Goal: Contribute content: Contribute content

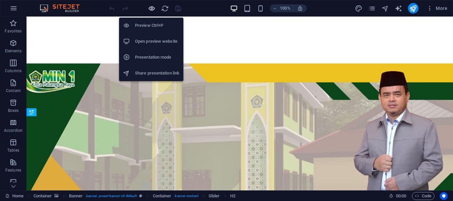
click at [151, 7] on icon "button" at bounding box center [152, 9] width 8 height 8
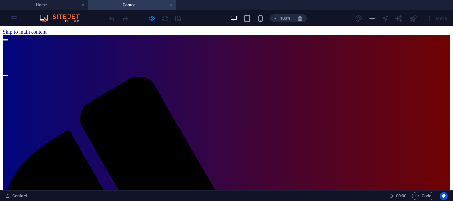
click at [171, 4] on link at bounding box center [171, 5] width 4 height 6
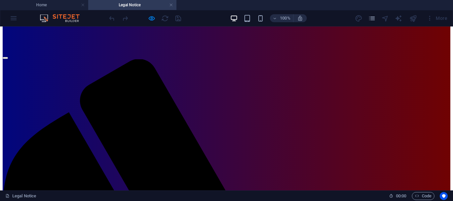
scroll to position [19, 0]
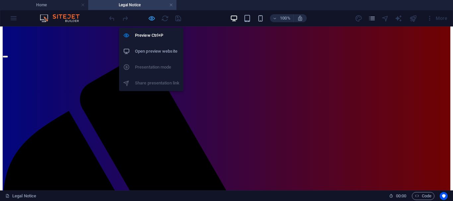
click at [151, 18] on icon "button" at bounding box center [152, 19] width 8 height 8
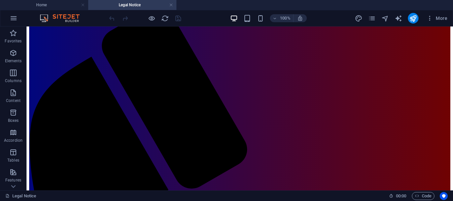
scroll to position [0, 0]
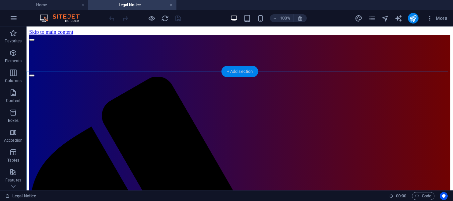
click at [239, 72] on div "+ Add section" at bounding box center [240, 71] width 37 height 11
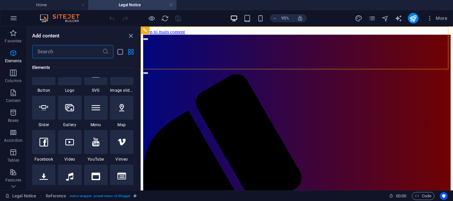
scroll to position [69, 0]
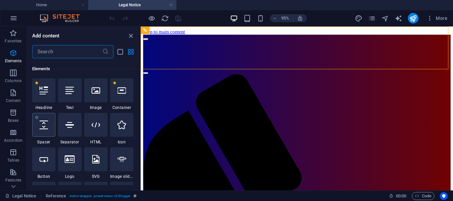
click at [42, 126] on icon at bounding box center [43, 125] width 9 height 9
select select "px"
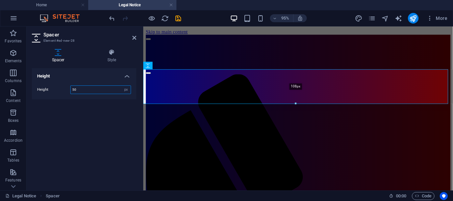
drag, startPoint x: 295, startPoint y: 84, endPoint x: 296, endPoint y: 103, distance: 18.9
click at [296, 103] on div at bounding box center [296, 104] width 304 height 2
type input "108"
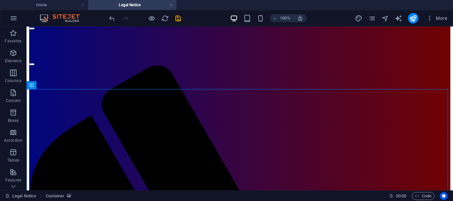
scroll to position [0, 0]
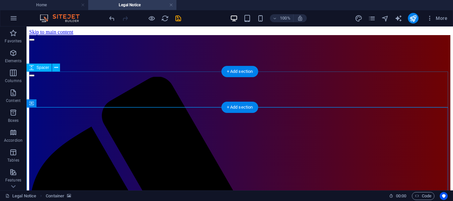
select select "px"
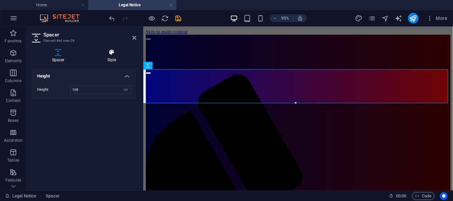
click at [110, 52] on icon at bounding box center [111, 52] width 49 height 7
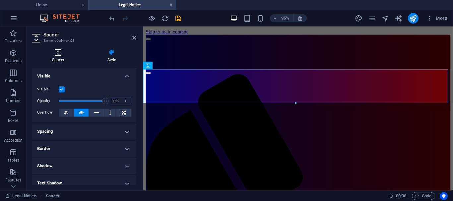
click at [58, 58] on h4 "Spacer" at bounding box center [59, 56] width 55 height 14
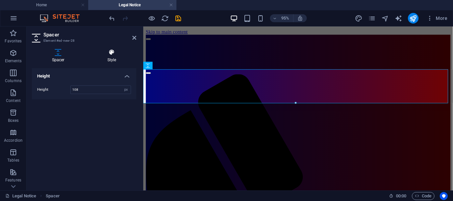
click at [113, 58] on h4 "Style" at bounding box center [111, 56] width 49 height 14
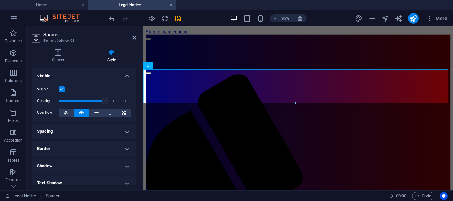
drag, startPoint x: 135, startPoint y: 88, endPoint x: 135, endPoint y: 95, distance: 6.7
click at [135, 95] on div "Layout How this element expands within the layout (Flexbox). Size Default auto …" at bounding box center [84, 126] width 104 height 117
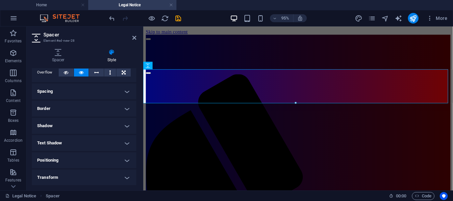
scroll to position [44, 0]
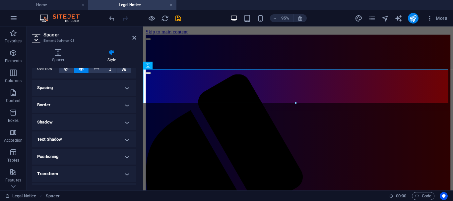
click at [124, 87] on h4 "Spacing" at bounding box center [84, 88] width 104 height 16
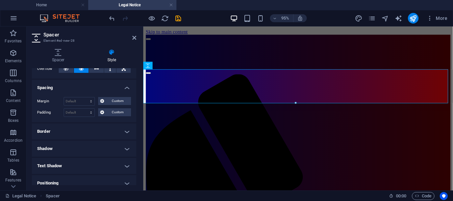
click at [124, 87] on h4 "Spacing" at bounding box center [84, 86] width 104 height 12
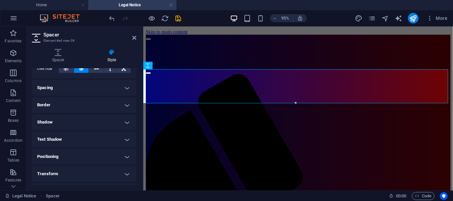
click at [126, 104] on h4 "Border" at bounding box center [84, 105] width 104 height 16
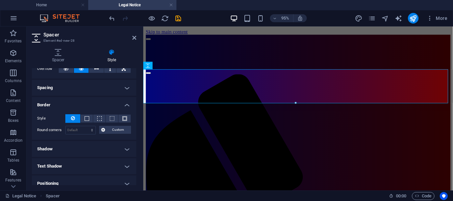
click at [126, 104] on h4 "Border" at bounding box center [84, 103] width 104 height 12
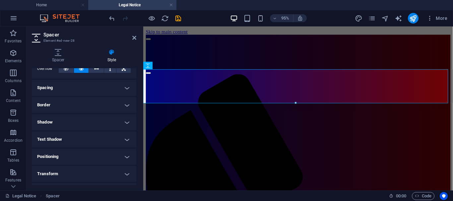
click at [126, 119] on h4 "Shadow" at bounding box center [84, 122] width 104 height 16
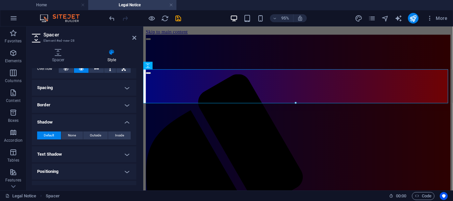
click at [126, 122] on h4 "Shadow" at bounding box center [84, 120] width 104 height 12
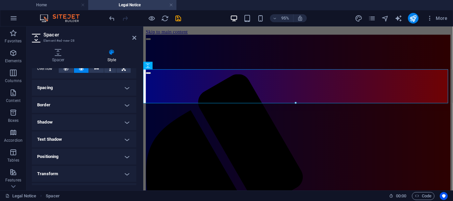
click at [126, 138] on h4 "Text Shadow" at bounding box center [84, 140] width 104 height 16
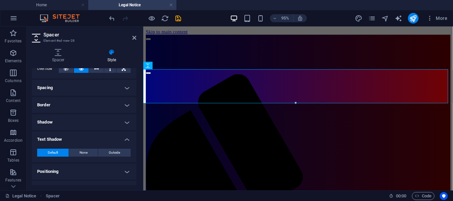
click at [126, 138] on h4 "Text Shadow" at bounding box center [84, 138] width 104 height 12
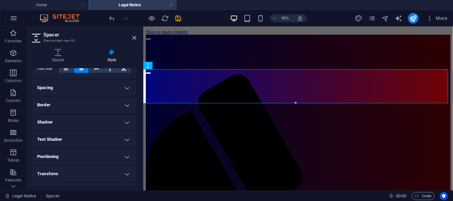
click at [126, 156] on h4 "Positioning" at bounding box center [84, 157] width 104 height 16
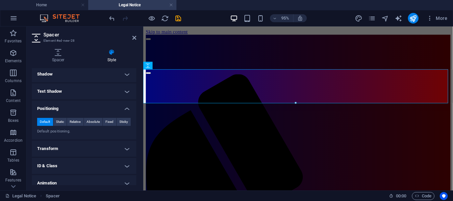
scroll to position [95, 0]
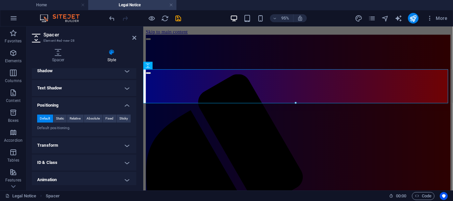
click at [125, 106] on h4 "Positioning" at bounding box center [84, 104] width 104 height 12
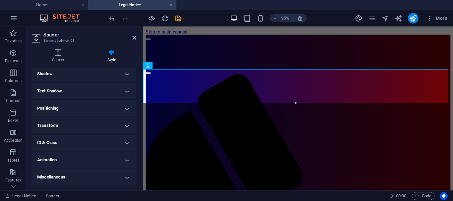
click at [125, 124] on h4 "Transform" at bounding box center [84, 126] width 104 height 16
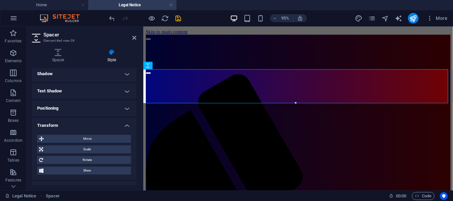
click at [125, 124] on h4 "Transform" at bounding box center [84, 124] width 104 height 12
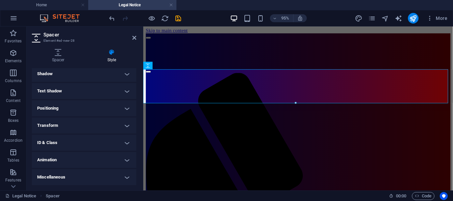
scroll to position [0, 0]
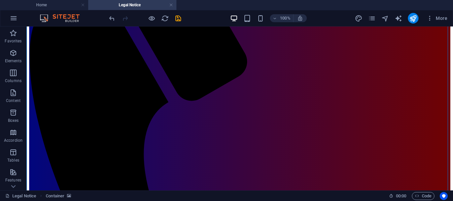
scroll to position [195, 0]
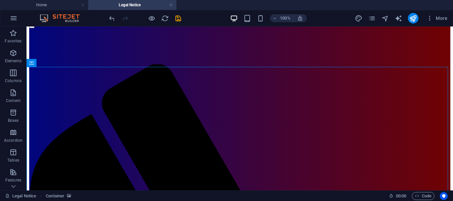
scroll to position [2, 0]
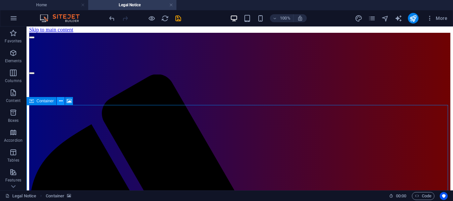
click at [61, 100] on icon at bounding box center [61, 101] width 4 height 7
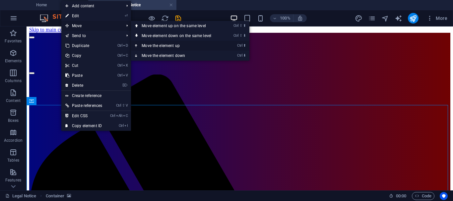
click at [138, 45] on icon at bounding box center [136, 46] width 3 height 10
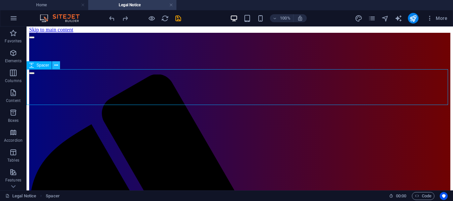
click at [58, 66] on icon at bounding box center [56, 65] width 4 height 7
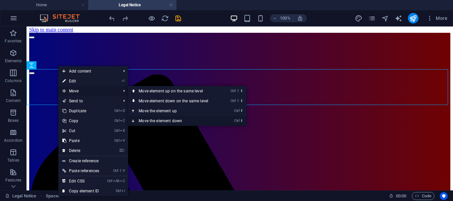
click at [134, 119] on icon at bounding box center [133, 121] width 3 height 10
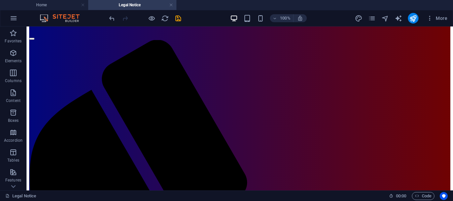
scroll to position [39, 0]
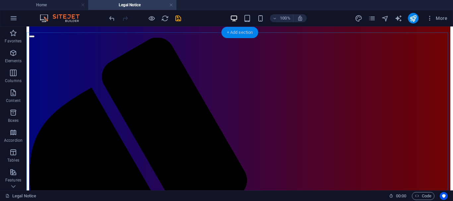
click at [230, 33] on div "+ Add section" at bounding box center [240, 32] width 37 height 11
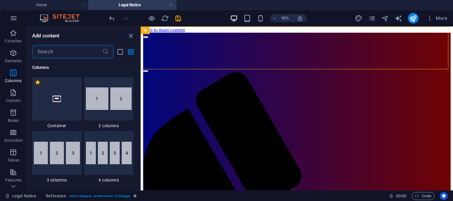
scroll to position [0, 0]
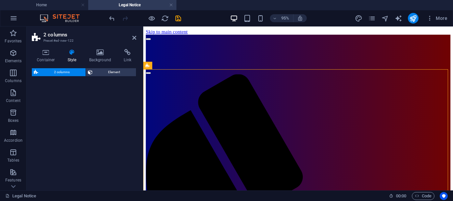
select select "rem"
select select "preset-columns-two-v2-default"
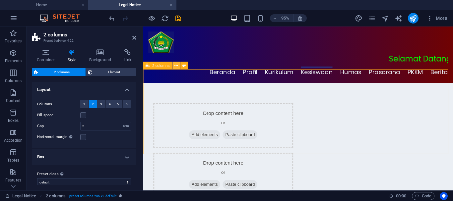
click at [175, 65] on icon at bounding box center [175, 65] width 3 height 7
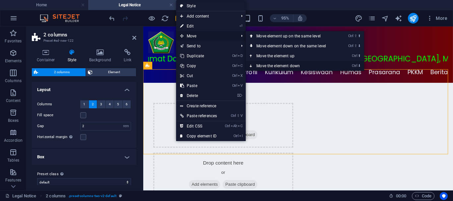
click at [252, 64] on icon at bounding box center [251, 66] width 3 height 10
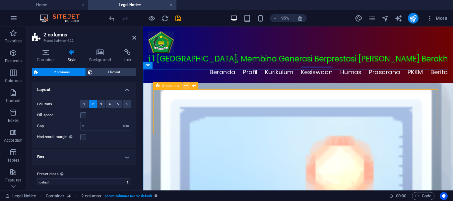
click at [186, 87] on icon at bounding box center [186, 86] width 3 height 7
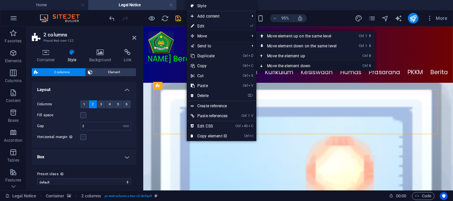
click at [264, 65] on icon at bounding box center [261, 66] width 3 height 10
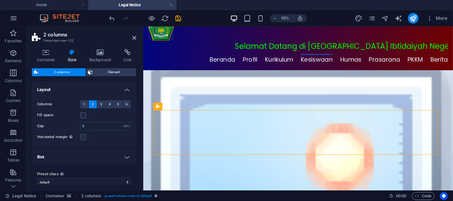
scroll to position [10, 0]
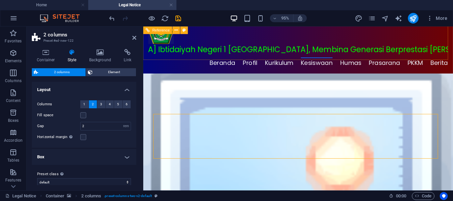
click at [305, 59] on nav "Beranda Profil Profil Madrasah Visi [PERSON_NAME] Profil 01 Kurikulum Kurikulum…" at bounding box center [327, 65] width 273 height 12
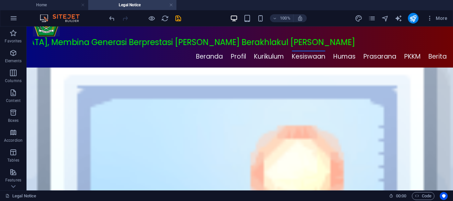
scroll to position [0, 0]
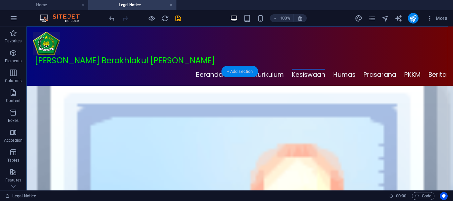
click at [231, 72] on div "+ Add section" at bounding box center [240, 71] width 37 height 11
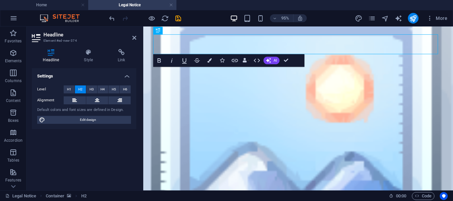
scroll to position [103, 0]
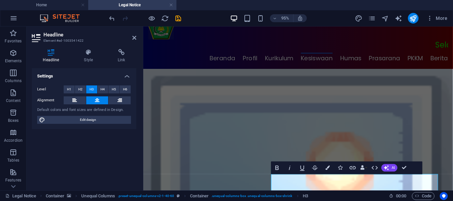
scroll to position [0, 0]
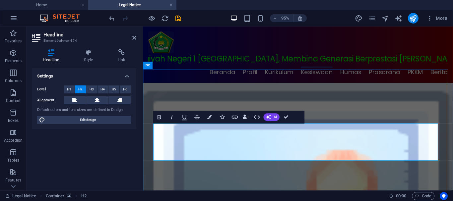
drag, startPoint x: 156, startPoint y: 138, endPoint x: 310, endPoint y: 156, distance: 155.0
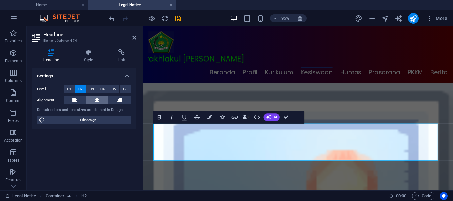
click at [98, 101] on icon at bounding box center [97, 101] width 5 height 8
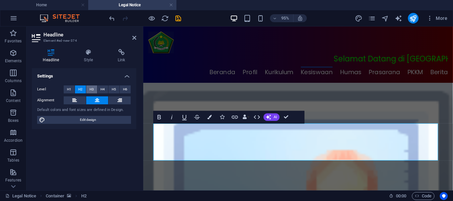
click at [91, 89] on span "H3" at bounding box center [92, 90] width 4 height 8
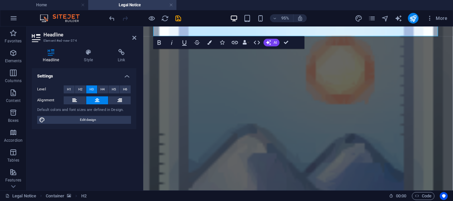
scroll to position [124, 0]
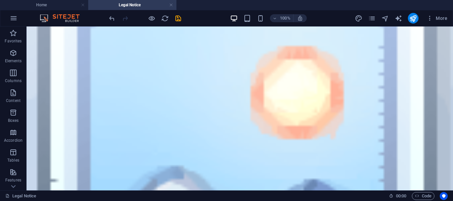
scroll to position [115, 0]
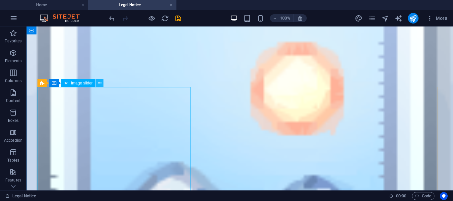
click at [99, 83] on icon at bounding box center [100, 83] width 4 height 7
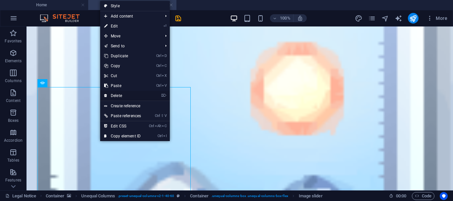
click at [116, 95] on link "⌦ Delete" at bounding box center [122, 96] width 45 height 10
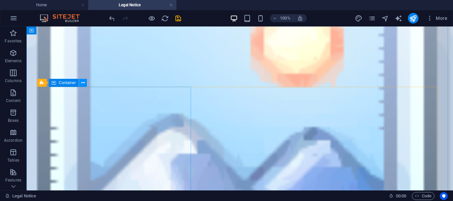
click at [83, 84] on icon at bounding box center [83, 83] width 4 height 7
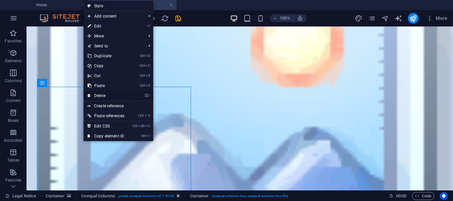
click at [104, 95] on link "⌦ Delete" at bounding box center [106, 96] width 45 height 10
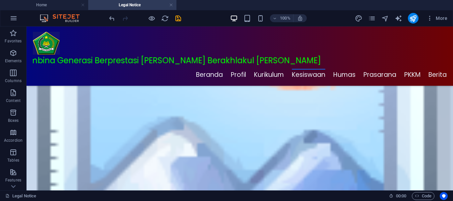
scroll to position [92, 0]
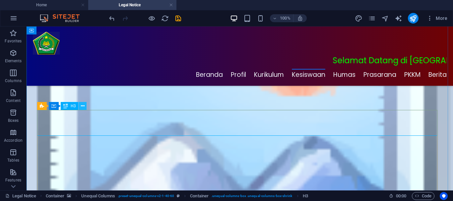
click at [81, 106] on icon at bounding box center [83, 106] width 4 height 7
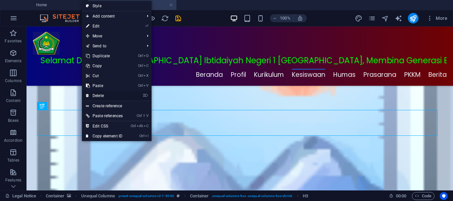
click at [100, 96] on link "⌦ Delete" at bounding box center [104, 96] width 45 height 10
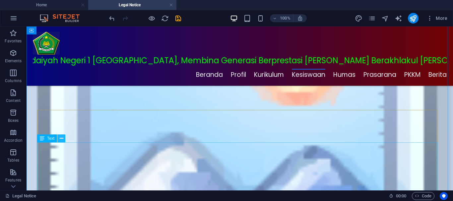
click at [61, 139] on icon at bounding box center [62, 138] width 4 height 7
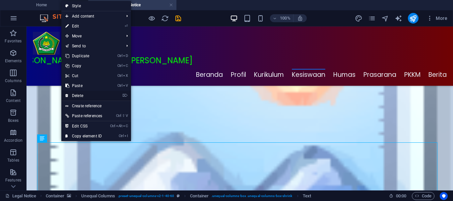
click at [81, 96] on link "⌦ Delete" at bounding box center [83, 96] width 45 height 10
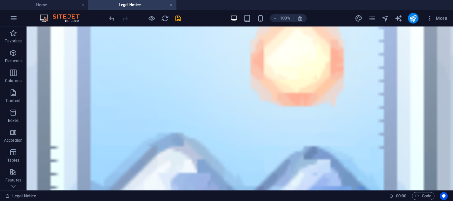
scroll to position [68, 0]
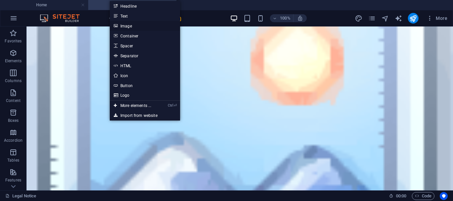
click at [127, 27] on link "Image" at bounding box center [145, 26] width 70 height 10
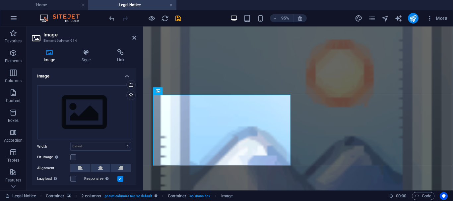
scroll to position [56, 0]
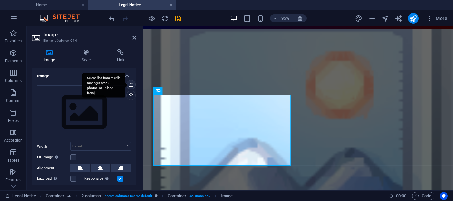
click at [129, 86] on div "Select files from the file manager, stock photos, or upload file(s)" at bounding box center [130, 86] width 10 height 10
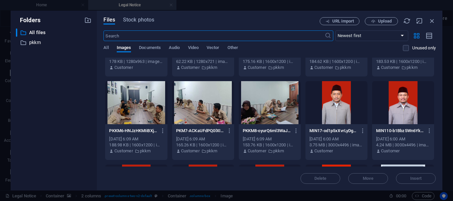
scroll to position [0, 0]
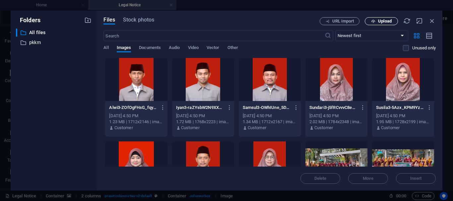
click at [380, 21] on span "Upload" at bounding box center [385, 21] width 14 height 4
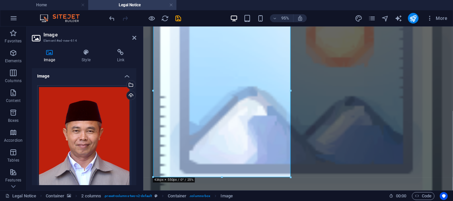
scroll to position [160, 0]
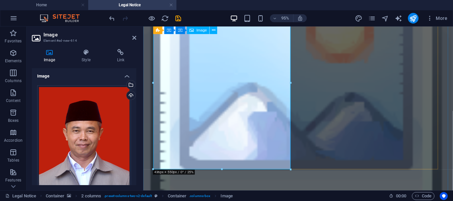
drag, startPoint x: 434, startPoint y: 197, endPoint x: 289, endPoint y: 165, distance: 148.4
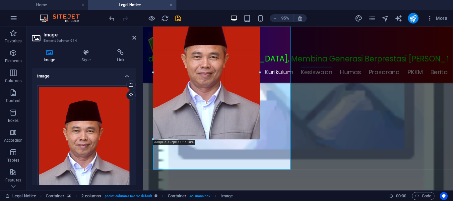
scroll to position [147, 0]
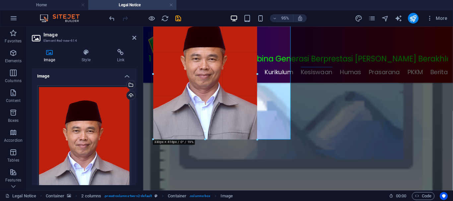
drag, startPoint x: 291, startPoint y: 170, endPoint x: 116, endPoint y: 109, distance: 185.5
type input "330"
select select "px"
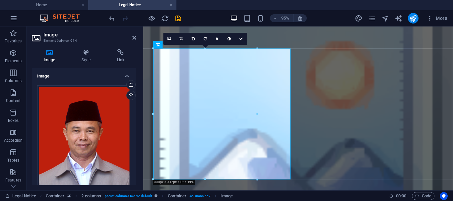
scroll to position [115, 0]
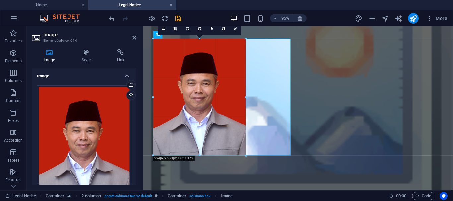
drag, startPoint x: 257, startPoint y: 170, endPoint x: 244, endPoint y: 155, distance: 20.0
type input "294"
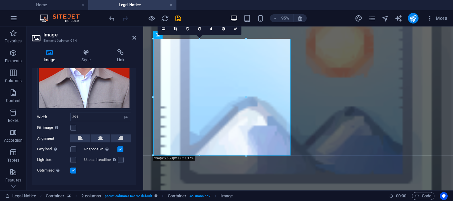
scroll to position [102, 0]
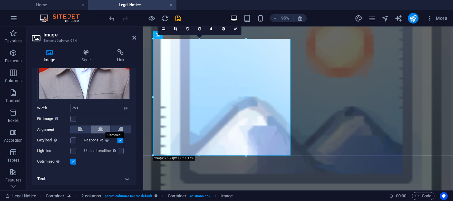
click at [99, 126] on icon at bounding box center [100, 130] width 5 height 8
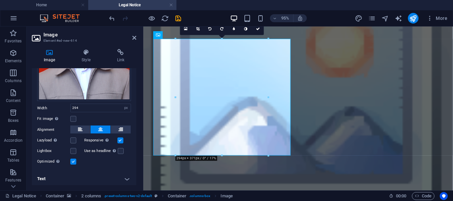
drag, startPoint x: 135, startPoint y: 137, endPoint x: 136, endPoint y: 148, distance: 10.3
click at [136, 148] on div "Image Drag files here, click to choose files or select files from Files or our …" at bounding box center [84, 126] width 104 height 117
click at [126, 176] on h4 "Text" at bounding box center [84, 179] width 104 height 16
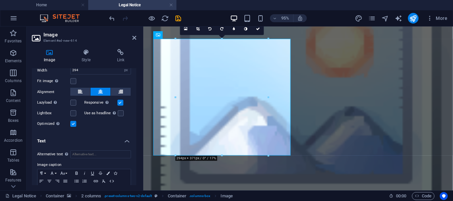
scroll to position [164, 0]
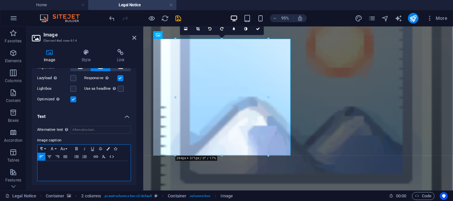
click at [61, 164] on p at bounding box center [84, 167] width 87 height 6
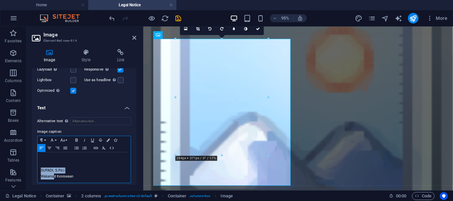
scroll to position [175, 0]
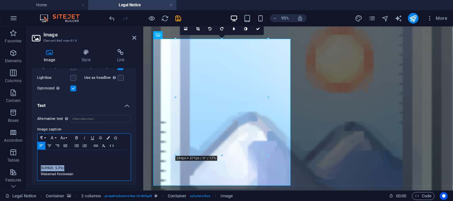
drag, startPoint x: 41, startPoint y: 176, endPoint x: 66, endPoint y: 166, distance: 27.2
click at [66, 166] on p "SUPADI, S.Pd.I" at bounding box center [84, 168] width 87 height 6
click at [67, 135] on button "Font Size" at bounding box center [64, 138] width 11 height 8
click at [69, 101] on link "30" at bounding box center [71, 103] width 24 height 10
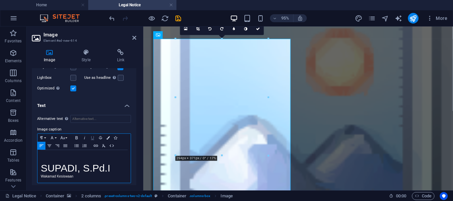
click at [94, 138] on icon "button" at bounding box center [93, 137] width 8 height 5
click at [93, 176] on p "Wakamad Kesiswaan" at bounding box center [84, 177] width 87 height 6
drag, startPoint x: 41, startPoint y: 175, endPoint x: 73, endPoint y: 176, distance: 31.9
click at [73, 176] on p "Wakamad Kesiswaan" at bounding box center [84, 177] width 87 height 6
click at [66, 137] on button "Font Size" at bounding box center [64, 138] width 11 height 8
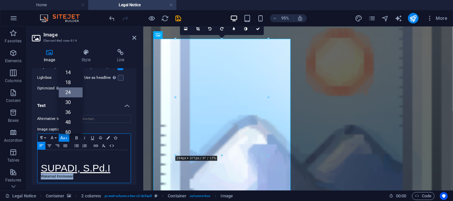
click at [66, 93] on link "24" at bounding box center [71, 93] width 24 height 10
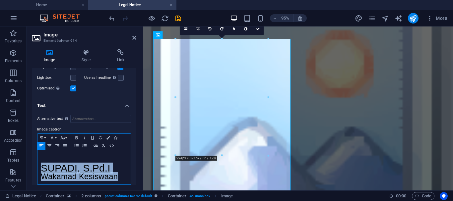
drag, startPoint x: 41, startPoint y: 165, endPoint x: 118, endPoint y: 176, distance: 77.3
click at [118, 176] on div "SUPADI, S.Pd.I Wakamad Kesiswaan" at bounding box center [83, 167] width 93 height 34
click at [109, 138] on icon "button" at bounding box center [107, 137] width 3 height 3
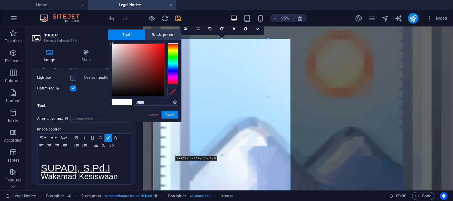
type input "#f4e8e8"
click at [114, 46] on div at bounding box center [138, 70] width 52 height 52
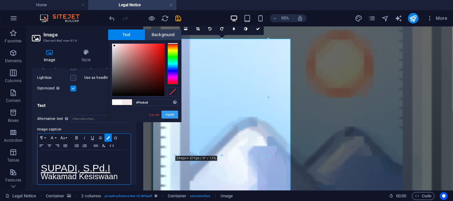
click at [167, 114] on button "Apply" at bounding box center [170, 115] width 17 height 8
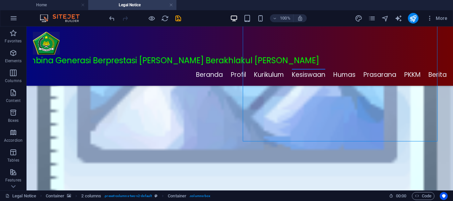
scroll to position [179, 0]
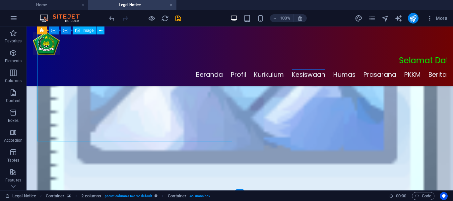
scroll to position [175, 0]
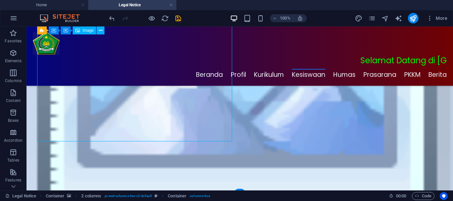
select select "px"
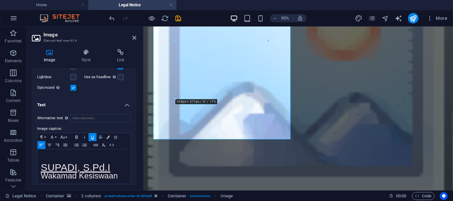
scroll to position [179, 0]
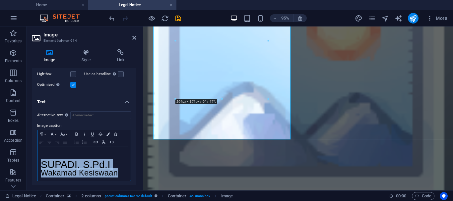
drag, startPoint x: 42, startPoint y: 162, endPoint x: 121, endPoint y: 172, distance: 79.3
click at [121, 172] on div "SUPADI, S.Pd.I Wakamad Kesiswaan" at bounding box center [83, 164] width 93 height 34
click at [109, 134] on icon "button" at bounding box center [107, 134] width 3 height 3
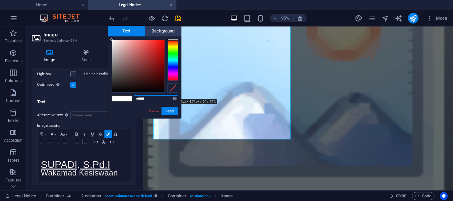
type input "#0c0b0b"
click at [113, 90] on div at bounding box center [138, 66] width 52 height 52
click at [168, 110] on button "Apply" at bounding box center [170, 111] width 17 height 8
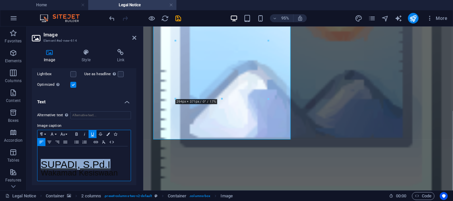
click at [103, 159] on span "SUPADI, S.Pd.I" at bounding box center [76, 164] width 70 height 11
drag, startPoint x: 42, startPoint y: 164, endPoint x: 109, endPoint y: 161, distance: 67.4
click at [109, 161] on span "SUPADI, S.Pd.I" at bounding box center [76, 164] width 70 height 11
click at [76, 133] on icon "button" at bounding box center [76, 134] width 2 height 3
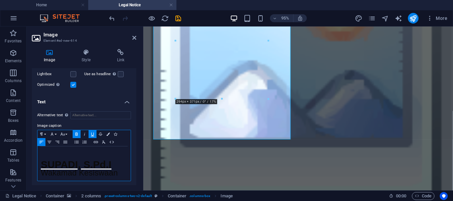
click at [78, 163] on strong "SUPADI, S.Pd.I" at bounding box center [76, 164] width 71 height 11
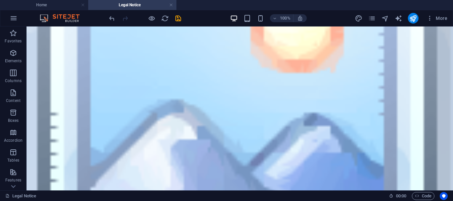
scroll to position [188, 0]
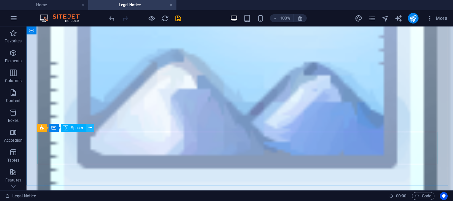
click at [89, 128] on icon at bounding box center [91, 128] width 4 height 7
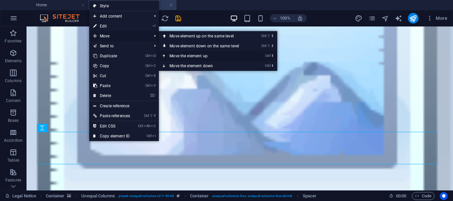
click at [166, 55] on icon at bounding box center [164, 56] width 3 height 10
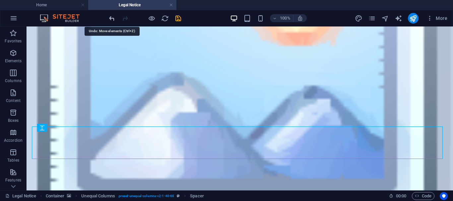
click at [112, 18] on icon "undo" at bounding box center [112, 19] width 8 height 8
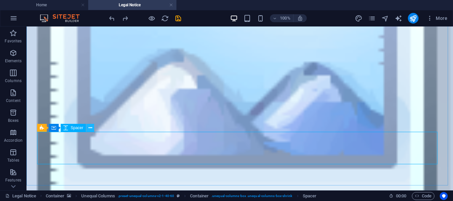
click at [91, 128] on icon at bounding box center [91, 128] width 4 height 7
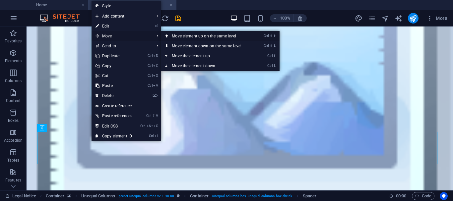
click at [168, 36] on icon at bounding box center [166, 36] width 3 height 10
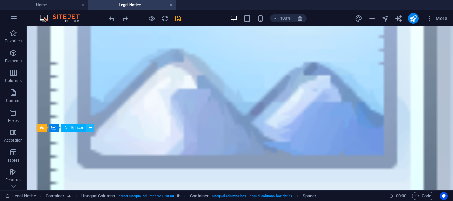
click at [89, 128] on icon at bounding box center [91, 128] width 4 height 7
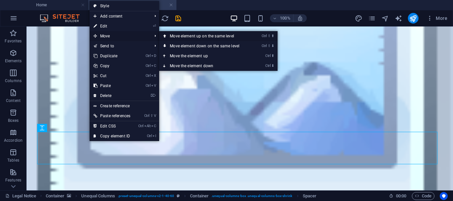
click at [180, 36] on link "Ctrl ⇧ ⬆ Move element up on the same level" at bounding box center [206, 36] width 94 height 10
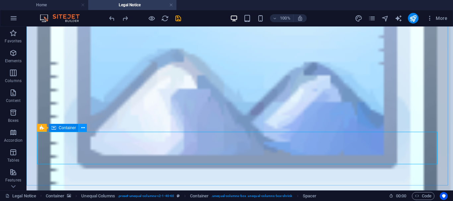
click at [82, 130] on icon at bounding box center [83, 128] width 4 height 7
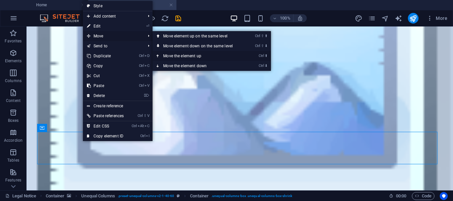
click at [158, 54] on icon at bounding box center [158, 56] width 3 height 10
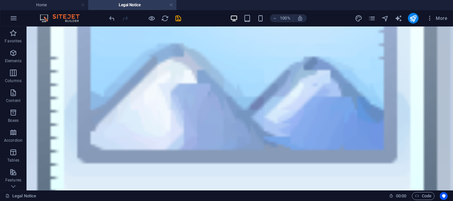
scroll to position [220, 0]
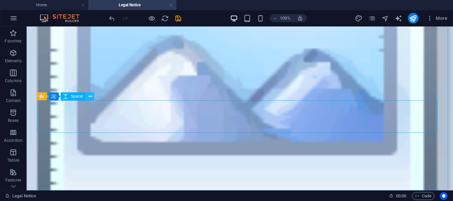
click at [90, 97] on icon at bounding box center [91, 96] width 4 height 7
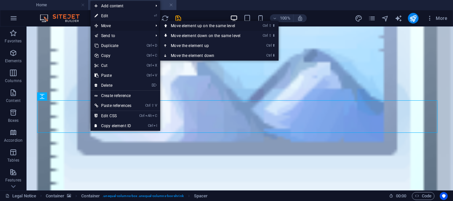
click at [192, 26] on link "Ctrl ⇧ ⬆ Move element up on the same level" at bounding box center [207, 26] width 94 height 10
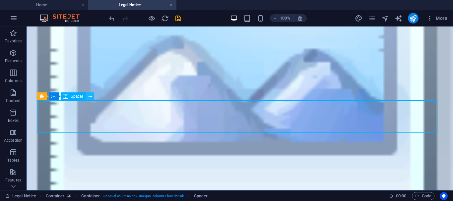
click at [89, 98] on icon at bounding box center [91, 96] width 4 height 7
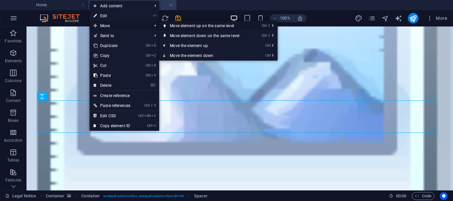
click at [183, 26] on link "Ctrl ⇧ ⬆ Move element up on the same level" at bounding box center [206, 26] width 94 height 10
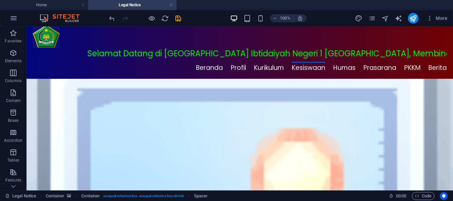
scroll to position [0, 0]
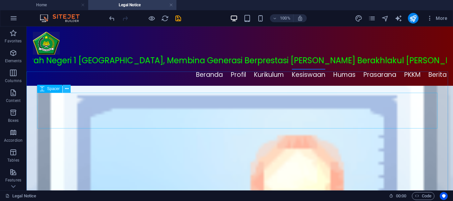
click at [66, 89] on icon at bounding box center [67, 89] width 4 height 7
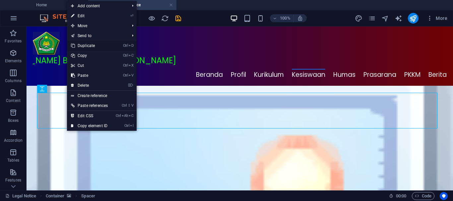
click at [89, 46] on link "Ctrl D Duplicate" at bounding box center [89, 46] width 45 height 10
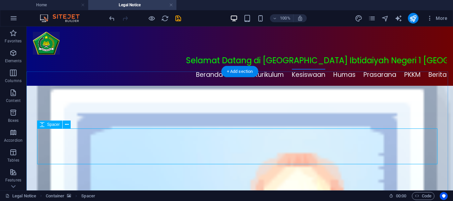
select select "px"
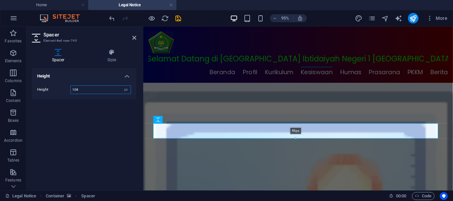
drag, startPoint x: 296, startPoint y: 158, endPoint x: 295, endPoint y: 137, distance: 20.3
click at [295, 138] on div at bounding box center [296, 139] width 284 height 2
type input "46"
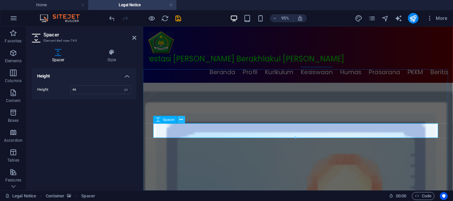
click at [182, 119] on icon at bounding box center [181, 119] width 3 height 7
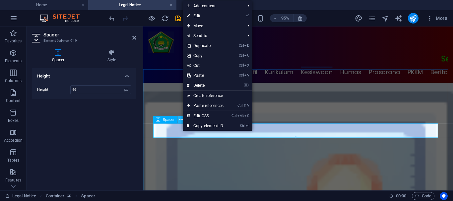
click at [182, 119] on icon at bounding box center [181, 119] width 3 height 7
click at [172, 120] on span "Spacer" at bounding box center [169, 120] width 12 height 4
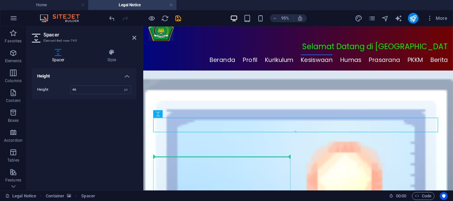
drag, startPoint x: 315, startPoint y: 147, endPoint x: 174, endPoint y: 171, distance: 143.3
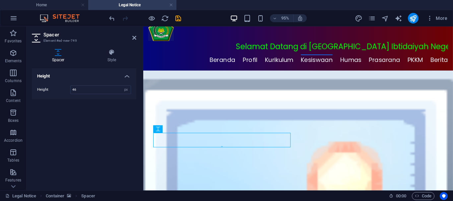
scroll to position [16, 0]
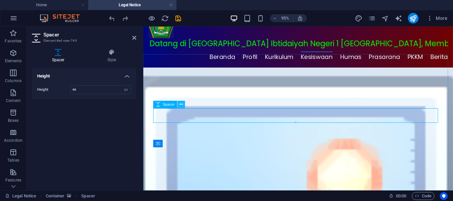
click at [180, 104] on icon at bounding box center [181, 104] width 3 height 7
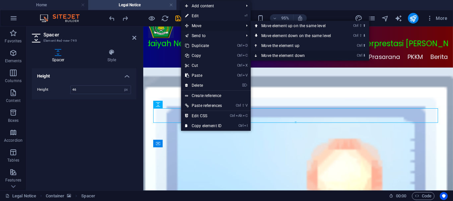
click at [258, 54] on icon at bounding box center [256, 56] width 3 height 10
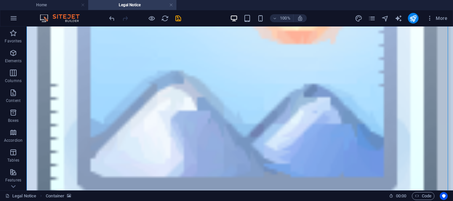
scroll to position [194, 0]
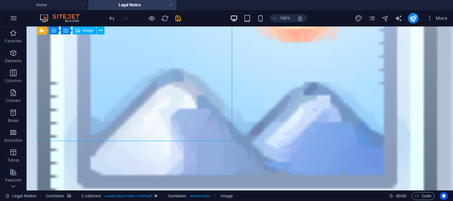
select select "px"
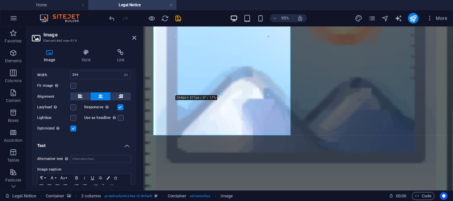
scroll to position [187, 0]
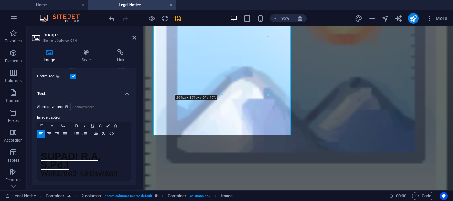
click at [72, 142] on p at bounding box center [84, 145] width 87 height 6
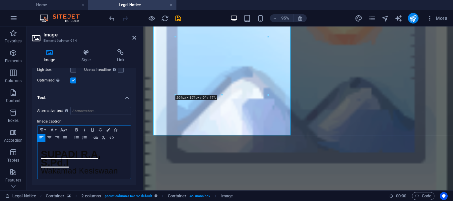
scroll to position [181, 0]
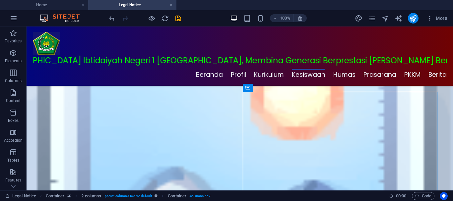
scroll to position [77, 0]
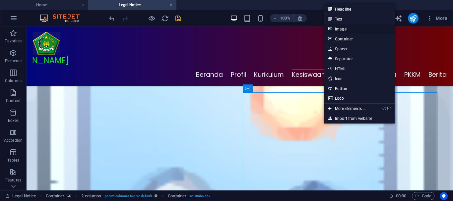
click at [342, 30] on link "Image" at bounding box center [359, 29] width 70 height 10
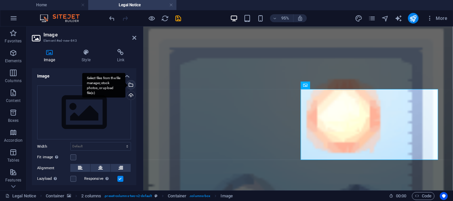
click at [130, 84] on div "Select files from the file manager, stock photos, or upload file(s)" at bounding box center [130, 86] width 10 height 10
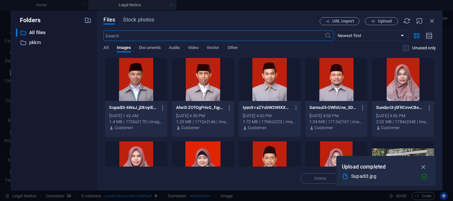
scroll to position [32, 0]
click at [405, 80] on div at bounding box center [403, 79] width 62 height 43
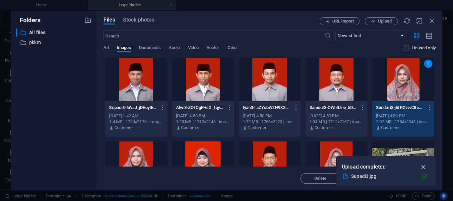
click at [425, 167] on icon "button" at bounding box center [424, 167] width 8 height 7
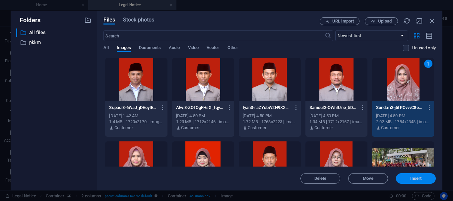
click at [416, 181] on button "Insert" at bounding box center [416, 178] width 40 height 11
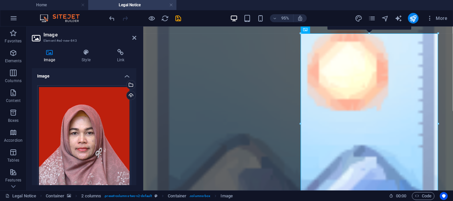
scroll to position [197, 0]
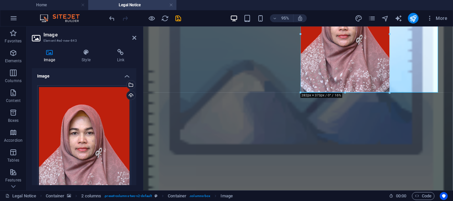
drag, startPoint x: 438, startPoint y: 157, endPoint x: 255, endPoint y: 63, distance: 205.6
type input "282"
select select "px"
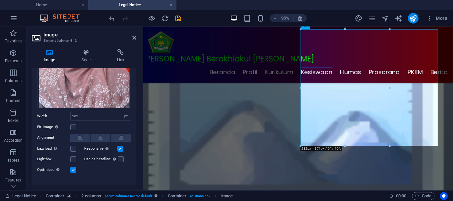
scroll to position [102, 0]
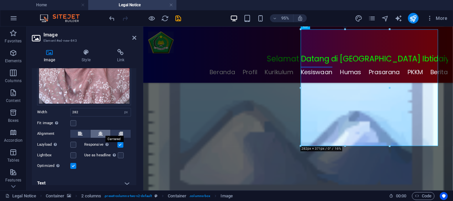
click at [98, 131] on icon at bounding box center [100, 134] width 5 height 8
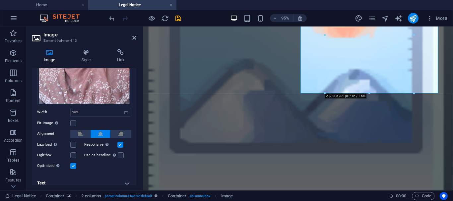
scroll to position [200, 0]
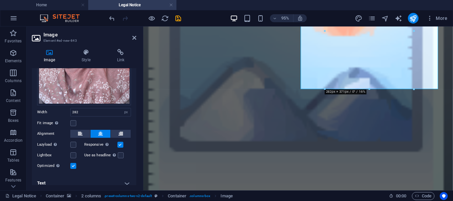
click at [124, 180] on h4 "Text" at bounding box center [84, 183] width 104 height 16
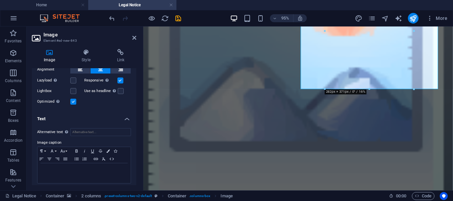
scroll to position [169, 0]
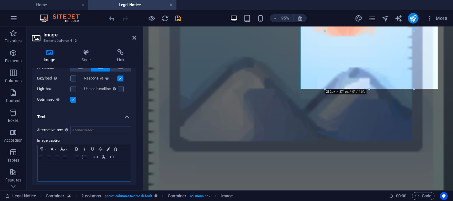
click at [56, 165] on p at bounding box center [84, 168] width 87 height 6
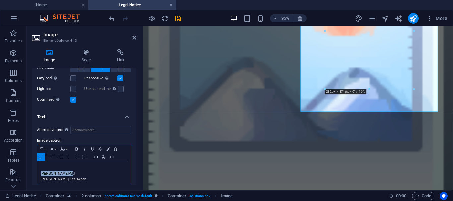
drag, startPoint x: 41, startPoint y: 171, endPoint x: 67, endPoint y: 169, distance: 25.9
click at [67, 171] on p "[PERSON_NAME]Pd.I" at bounding box center [84, 174] width 87 height 6
click at [93, 148] on icon "button" at bounding box center [93, 149] width 8 height 5
click at [77, 149] on icon "button" at bounding box center [77, 149] width 8 height 5
click at [68, 147] on button "Font Size" at bounding box center [64, 149] width 11 height 8
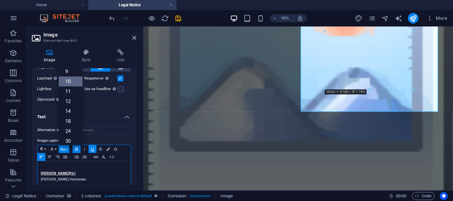
scroll to position [28, 0]
click at [68, 112] on link "30" at bounding box center [71, 114] width 24 height 10
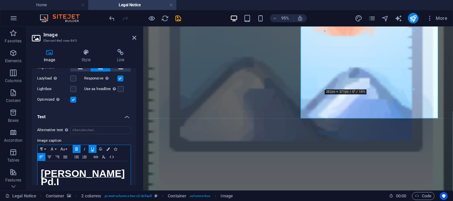
scroll to position [176, 0]
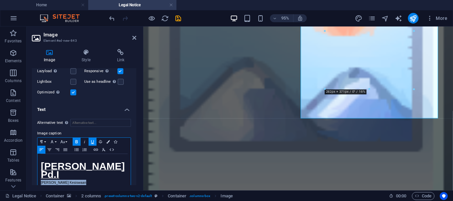
drag, startPoint x: 41, startPoint y: 180, endPoint x: 82, endPoint y: 171, distance: 42.1
click at [82, 180] on p "[PERSON_NAME] Kesiswaan" at bounding box center [84, 183] width 87 height 6
click at [67, 140] on button "Font Size" at bounding box center [64, 142] width 11 height 8
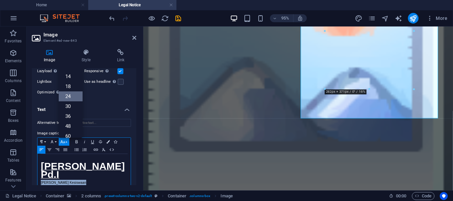
click at [69, 97] on link "24" at bounding box center [71, 97] width 24 height 10
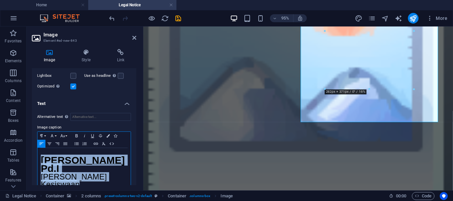
scroll to position [185, 0]
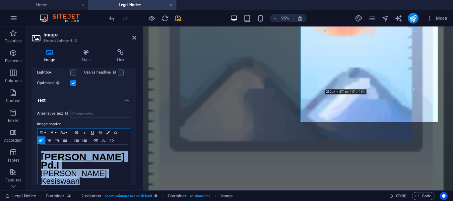
drag, startPoint x: 42, startPoint y: 164, endPoint x: 83, endPoint y: 179, distance: 44.1
click at [83, 179] on div "Paragraph Format Normal Heading 1 Heading 2 Heading 3 Heading 4 Heading 5 Headi…" at bounding box center [84, 158] width 94 height 61
click at [108, 132] on icon "button" at bounding box center [107, 132] width 3 height 3
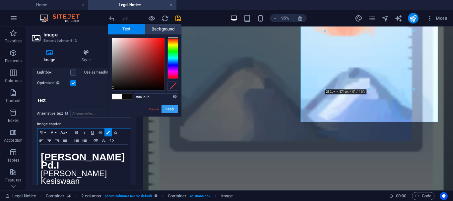
click at [172, 110] on button "Apply" at bounding box center [170, 109] width 17 height 8
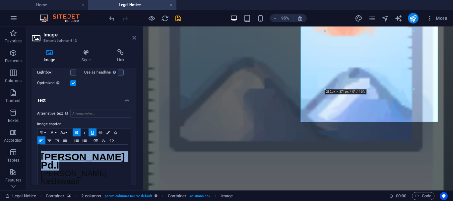
click at [135, 36] on icon at bounding box center [134, 37] width 4 height 5
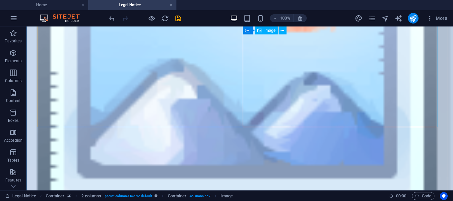
select select "px"
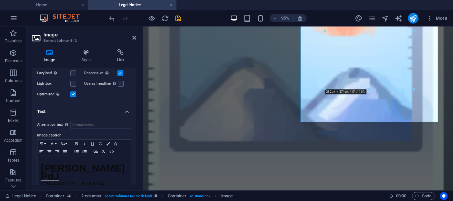
scroll to position [185, 0]
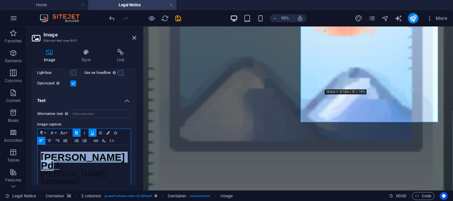
drag, startPoint x: 39, startPoint y: 157, endPoint x: 123, endPoint y: 159, distance: 83.3
click at [123, 159] on div "SUNDARI, S.Pd.I Mitra Wakamad Kesiswaan" at bounding box center [83, 167] width 93 height 44
click at [77, 132] on icon "button" at bounding box center [77, 132] width 8 height 5
click at [76, 131] on icon "button" at bounding box center [76, 132] width 2 height 3
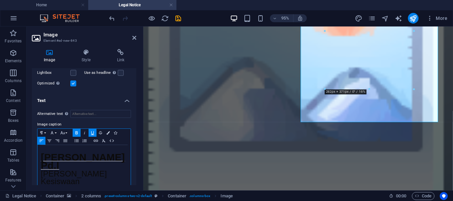
click at [76, 131] on icon "button" at bounding box center [76, 132] width 2 height 3
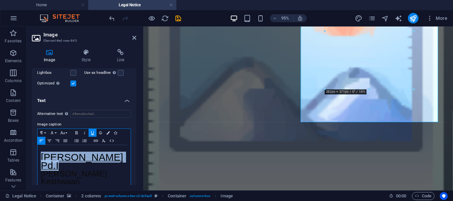
click at [124, 160] on p "[PERSON_NAME]Pd.I" at bounding box center [84, 163] width 87 height 17
drag, startPoint x: 42, startPoint y: 154, endPoint x: 122, endPoint y: 157, distance: 80.0
click at [122, 157] on p "[PERSON_NAME]Pd.I" at bounding box center [84, 163] width 87 height 17
click at [78, 131] on icon "button" at bounding box center [77, 132] width 8 height 5
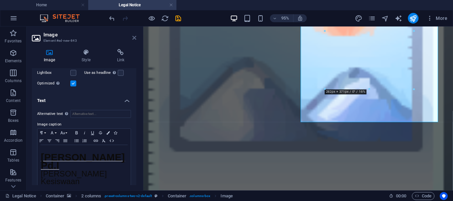
click at [134, 39] on icon at bounding box center [134, 37] width 4 height 5
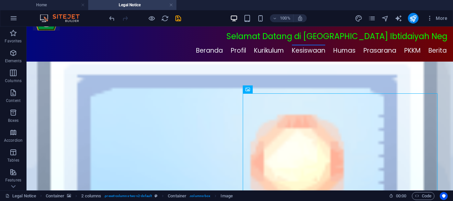
scroll to position [0, 0]
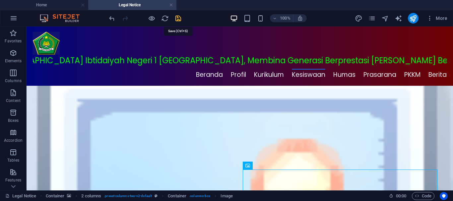
click at [178, 19] on icon "save" at bounding box center [178, 19] width 8 height 8
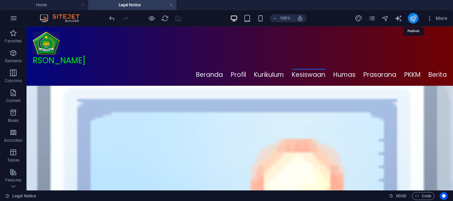
click at [414, 18] on icon "publish" at bounding box center [413, 19] width 8 height 8
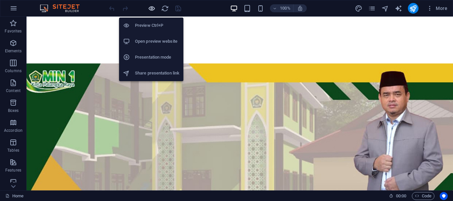
click at [151, 8] on icon "button" at bounding box center [152, 9] width 8 height 8
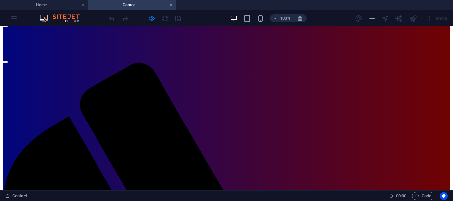
scroll to position [11, 0]
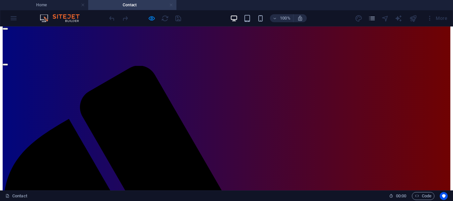
click at [172, 3] on link at bounding box center [171, 5] width 4 height 6
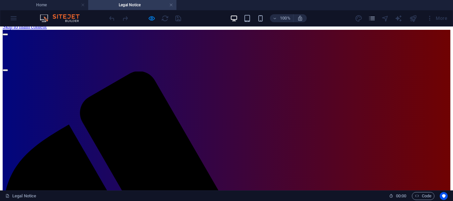
scroll to position [0, 0]
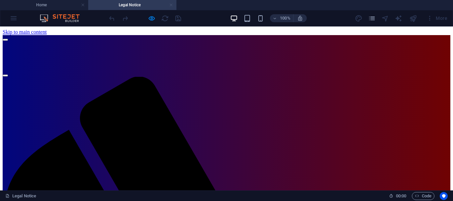
click at [170, 4] on link at bounding box center [171, 5] width 4 height 6
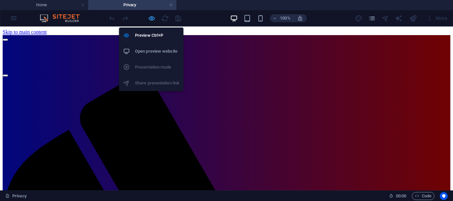
click at [151, 16] on icon "button" at bounding box center [152, 19] width 8 height 8
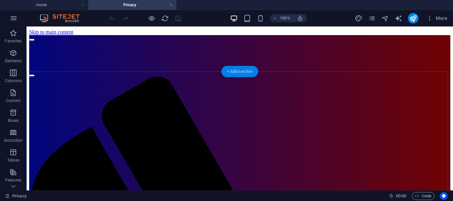
click at [234, 72] on div "+ Add section" at bounding box center [240, 71] width 37 height 11
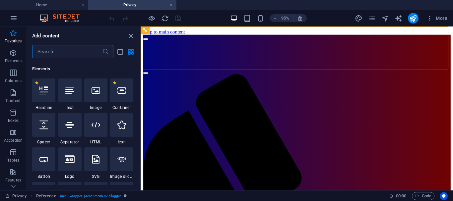
scroll to position [52, 0]
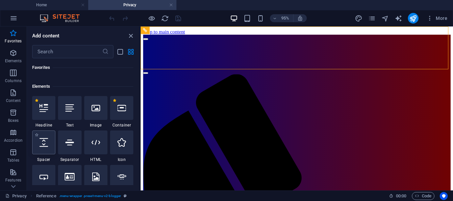
click at [47, 146] on icon at bounding box center [43, 142] width 9 height 9
select select "px"
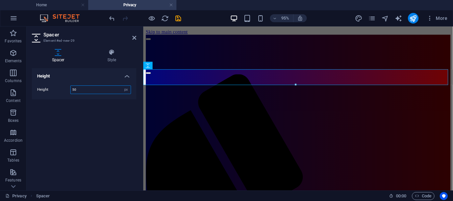
drag, startPoint x: 439, startPoint y: 112, endPoint x: 304, endPoint y: 103, distance: 135.7
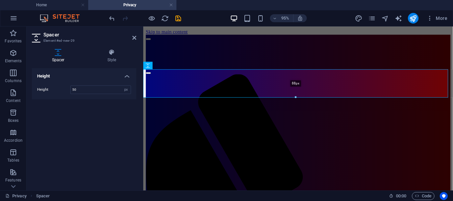
drag, startPoint x: 295, startPoint y: 85, endPoint x: 161, endPoint y: 76, distance: 134.9
click at [296, 99] on div "Container H3 Container Unequal Columns Container Reference 88px Spacer Containe…" at bounding box center [298, 109] width 310 height 164
type input "88"
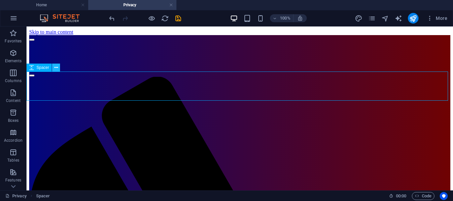
click at [55, 68] on icon at bounding box center [56, 67] width 4 height 7
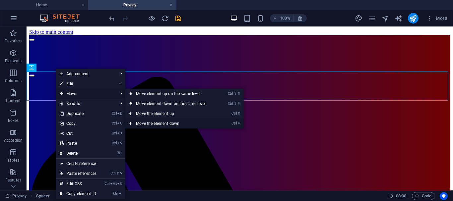
click at [132, 123] on icon at bounding box center [130, 124] width 3 height 10
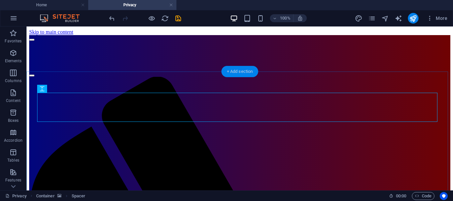
click at [231, 72] on div "+ Add section" at bounding box center [240, 71] width 37 height 11
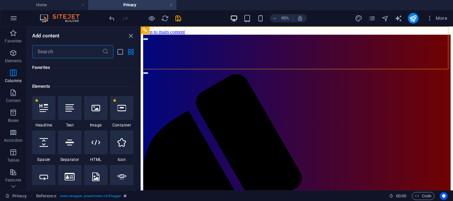
scroll to position [0, 0]
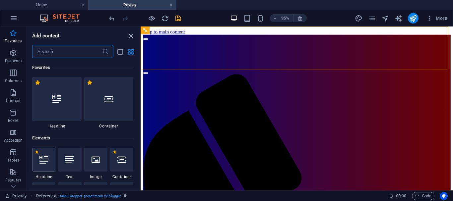
click at [43, 163] on icon at bounding box center [43, 160] width 9 height 9
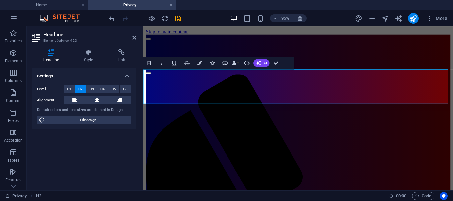
drag, startPoint x: 145, startPoint y: 81, endPoint x: 355, endPoint y: 97, distance: 210.9
click at [97, 100] on icon at bounding box center [97, 101] width 5 height 8
click at [92, 90] on span "H3" at bounding box center [92, 90] width 4 height 8
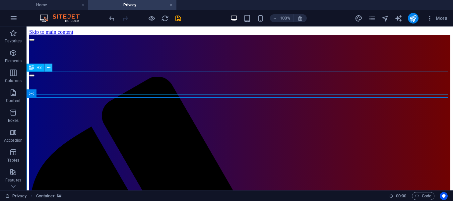
click at [50, 68] on icon at bounding box center [49, 67] width 4 height 7
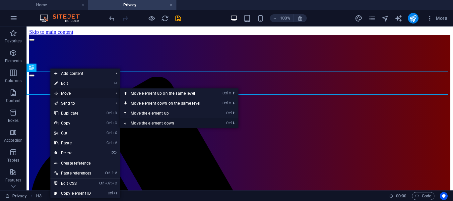
click at [127, 122] on icon at bounding box center [125, 123] width 3 height 10
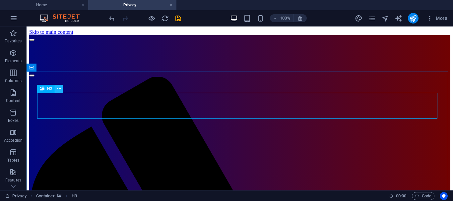
click at [60, 88] on icon at bounding box center [59, 89] width 4 height 7
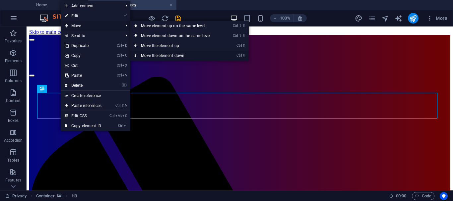
click at [136, 54] on icon at bounding box center [135, 56] width 3 height 10
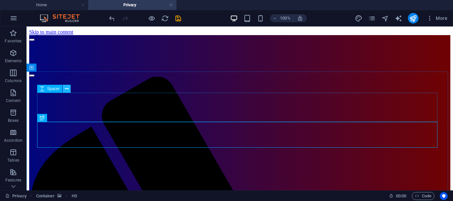
click at [66, 89] on icon at bounding box center [67, 89] width 4 height 7
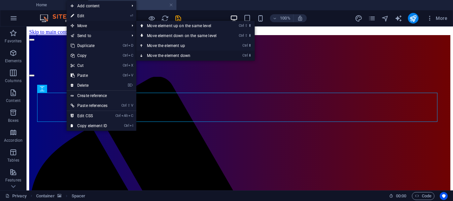
click at [143, 55] on icon at bounding box center [141, 56] width 3 height 10
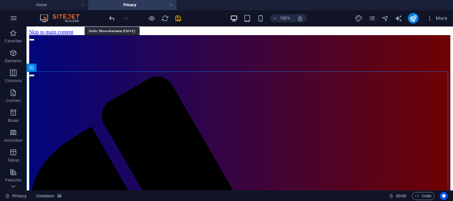
click at [110, 17] on icon "undo" at bounding box center [112, 19] width 8 height 8
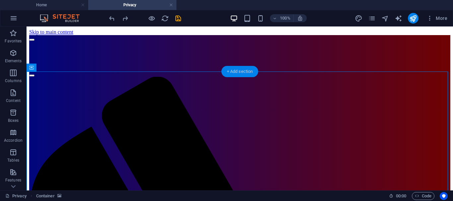
click at [246, 74] on div "+ Add section" at bounding box center [240, 71] width 37 height 11
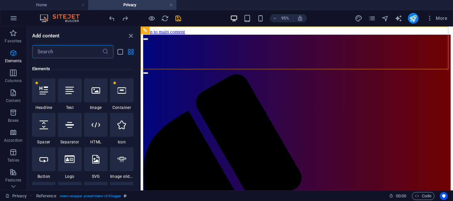
scroll to position [104, 0]
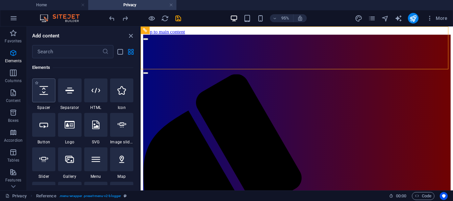
click at [44, 97] on div at bounding box center [43, 91] width 23 height 24
select select "px"
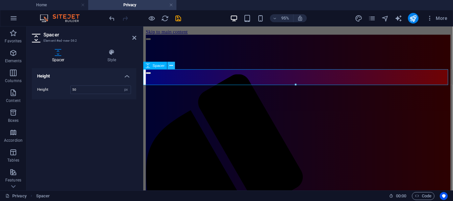
click at [171, 65] on icon at bounding box center [170, 65] width 3 height 7
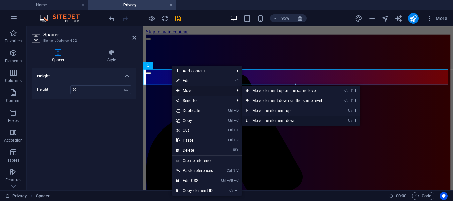
click at [249, 118] on icon at bounding box center [247, 121] width 3 height 10
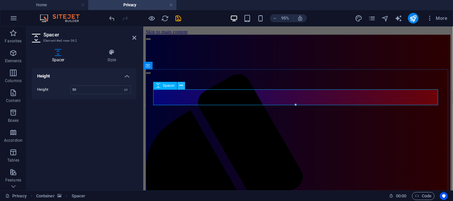
click at [182, 86] on icon at bounding box center [181, 86] width 3 height 7
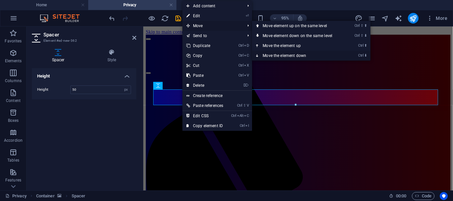
click at [258, 55] on icon at bounding box center [257, 56] width 3 height 10
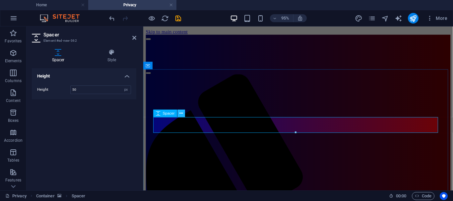
click at [183, 113] on icon at bounding box center [181, 113] width 3 height 7
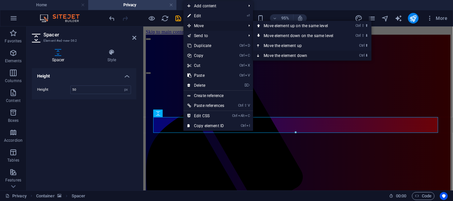
click at [260, 54] on icon at bounding box center [258, 56] width 3 height 10
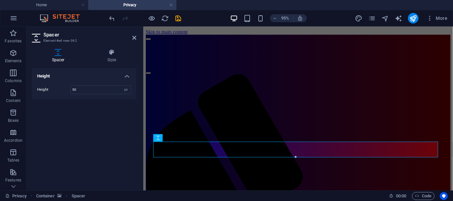
scroll to position [147, 0]
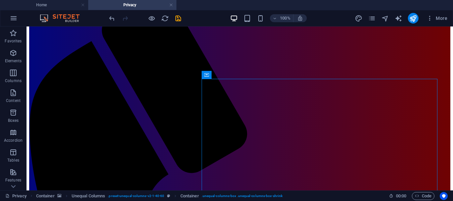
scroll to position [78, 0]
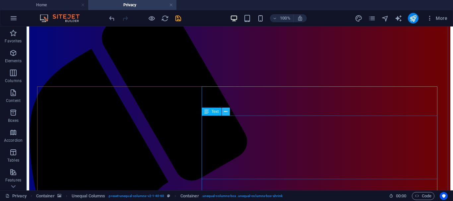
click at [227, 109] on icon at bounding box center [226, 111] width 4 height 7
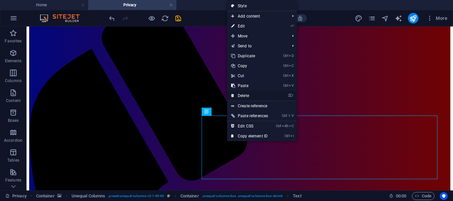
click at [249, 96] on link "⌦ Delete" at bounding box center [249, 96] width 45 height 10
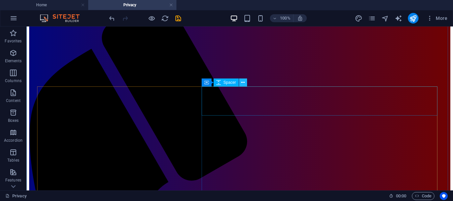
click at [243, 83] on icon at bounding box center [243, 82] width 4 height 7
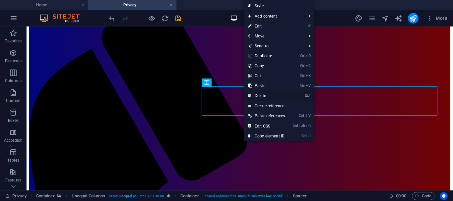
click at [260, 95] on link "⌦ Delete" at bounding box center [266, 96] width 45 height 10
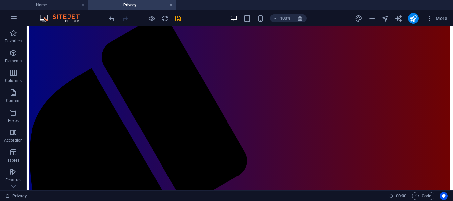
scroll to position [53, 0]
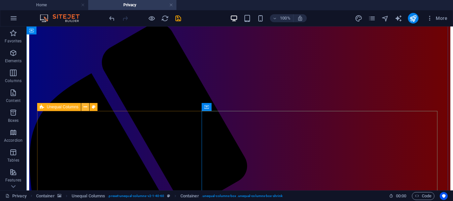
click at [85, 107] on icon at bounding box center [86, 107] width 4 height 7
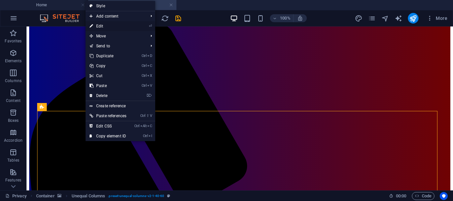
click at [103, 28] on link "⏎ Edit" at bounding box center [108, 26] width 45 height 10
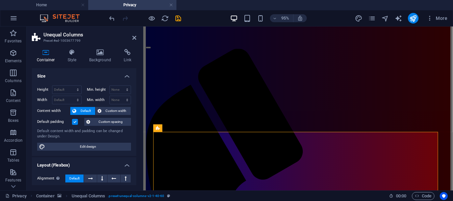
scroll to position [14, 0]
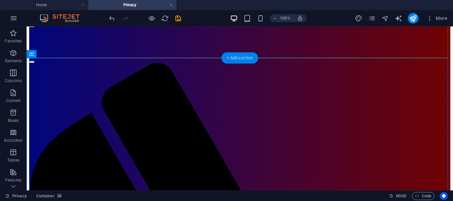
click at [240, 59] on div "+ Add section" at bounding box center [240, 57] width 37 height 11
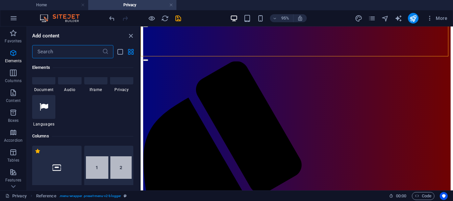
scroll to position [346, 0]
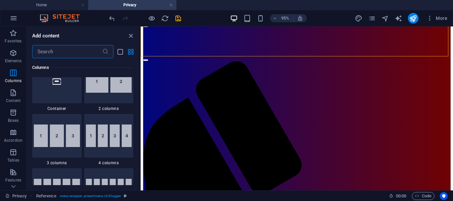
drag, startPoint x: 139, startPoint y: 83, endPoint x: 0, endPoint y: 42, distance: 144.3
click at [111, 86] on img at bounding box center [109, 81] width 46 height 23
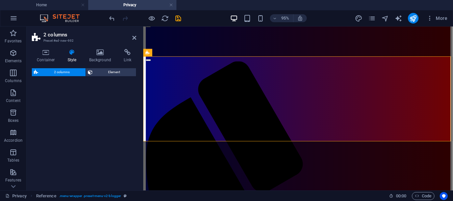
select select "rem"
select select "preset-columns-two-v2-default"
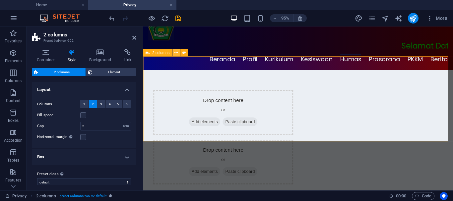
click at [176, 52] on icon at bounding box center [175, 52] width 3 height 7
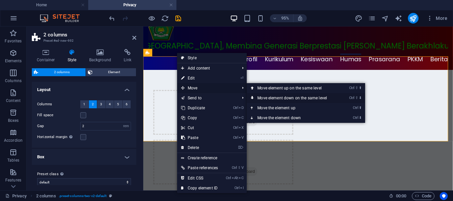
click at [253, 98] on icon at bounding box center [252, 98] width 3 height 10
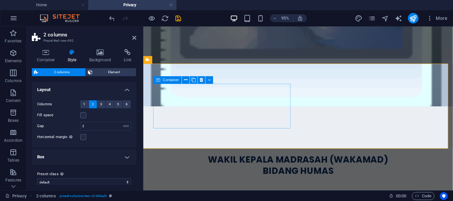
scroll to position [290, 0]
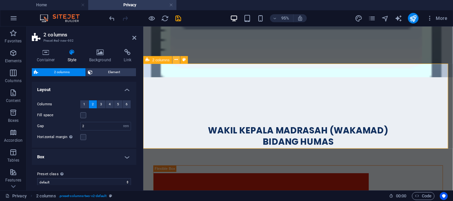
click at [177, 60] on icon at bounding box center [175, 60] width 3 height 7
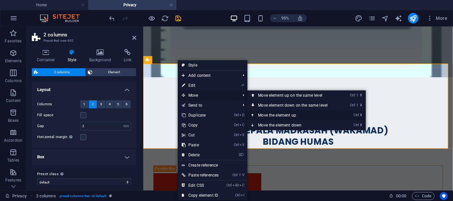
click at [254, 115] on icon at bounding box center [252, 115] width 3 height 10
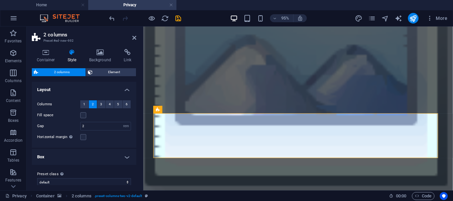
scroll to position [222, 0]
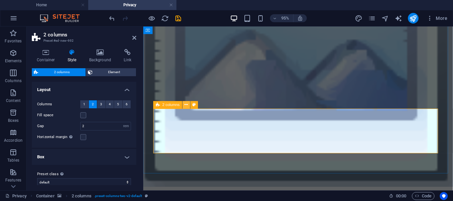
click at [186, 105] on icon at bounding box center [186, 105] width 3 height 7
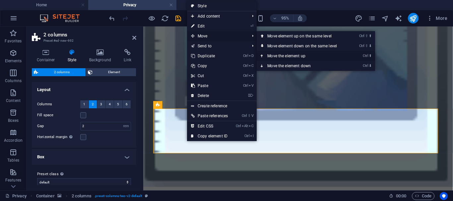
click at [263, 55] on icon at bounding box center [262, 56] width 3 height 10
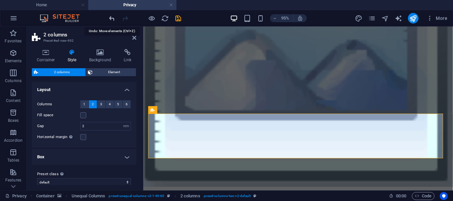
click at [112, 18] on icon "undo" at bounding box center [112, 19] width 8 height 8
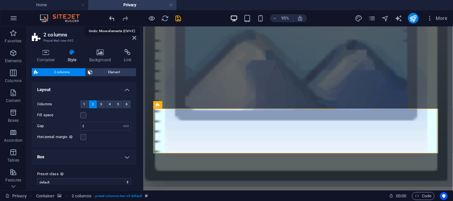
click at [112, 18] on icon "undo" at bounding box center [112, 19] width 8 height 8
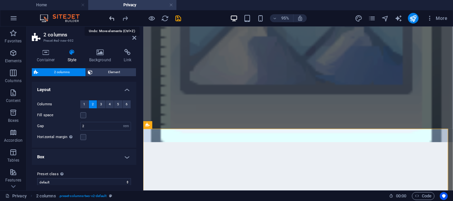
click at [112, 17] on icon "undo" at bounding box center [112, 19] width 8 height 8
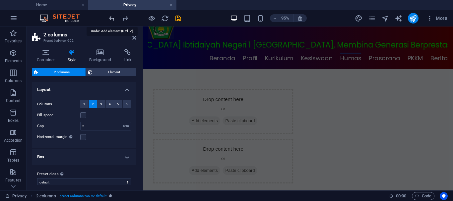
scroll to position [6, 0]
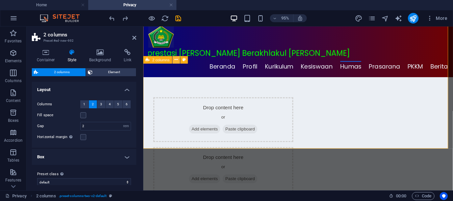
click at [176, 60] on icon at bounding box center [175, 60] width 3 height 7
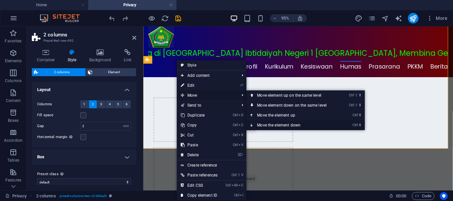
click at [253, 124] on icon at bounding box center [251, 125] width 3 height 10
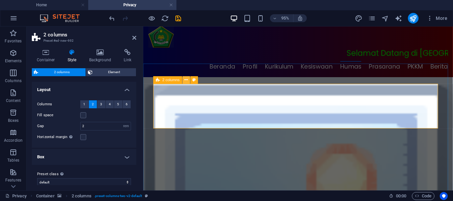
click at [187, 80] on icon at bounding box center [186, 80] width 3 height 7
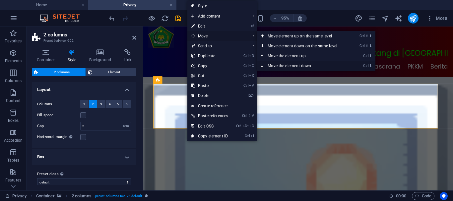
click at [264, 64] on icon at bounding box center [262, 66] width 3 height 10
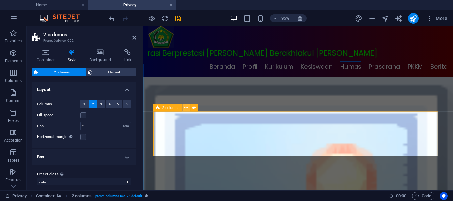
click at [187, 108] on icon at bounding box center [186, 107] width 3 height 7
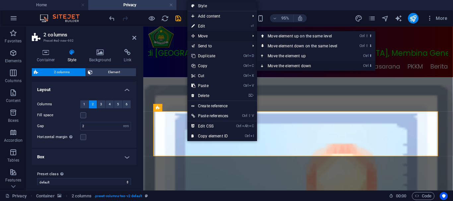
click at [264, 65] on icon at bounding box center [262, 66] width 3 height 10
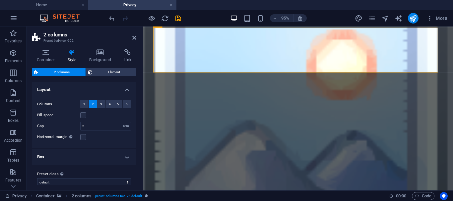
scroll to position [128, 0]
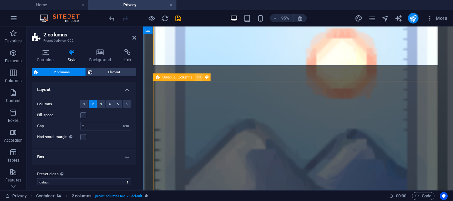
click at [199, 78] on icon at bounding box center [198, 77] width 3 height 7
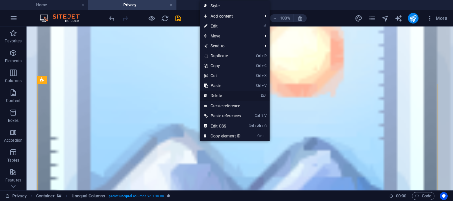
click at [219, 95] on link "⌦ Delete" at bounding box center [222, 96] width 45 height 10
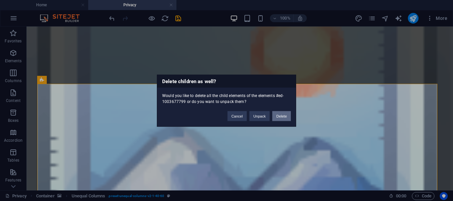
click at [282, 116] on button "Delete" at bounding box center [281, 116] width 19 height 10
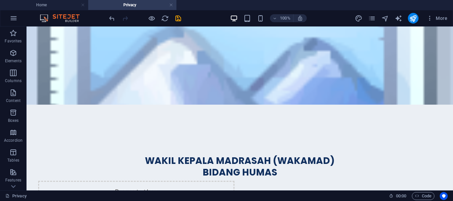
scroll to position [143, 0]
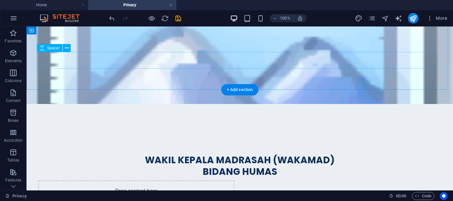
click at [68, 48] on icon at bounding box center [67, 48] width 4 height 7
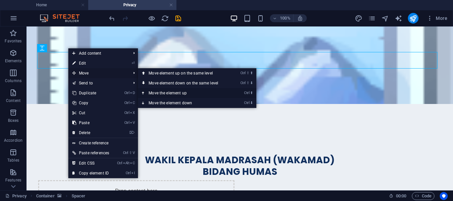
click at [144, 92] on icon at bounding box center [143, 93] width 3 height 10
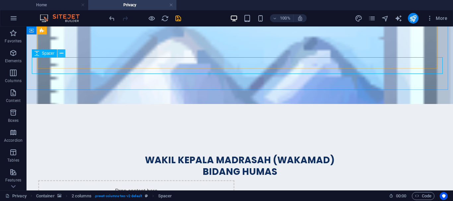
click at [61, 52] on icon at bounding box center [62, 53] width 4 height 7
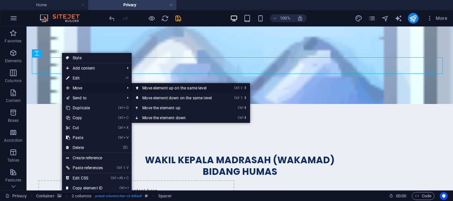
click at [139, 89] on icon at bounding box center [137, 88] width 3 height 10
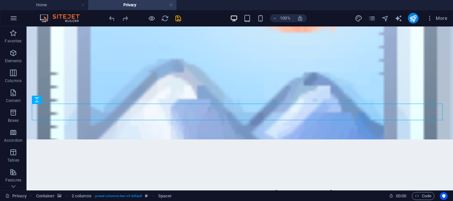
scroll to position [109, 0]
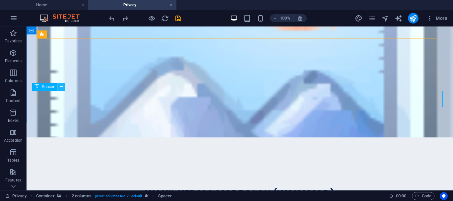
click at [62, 86] on icon at bounding box center [62, 87] width 4 height 7
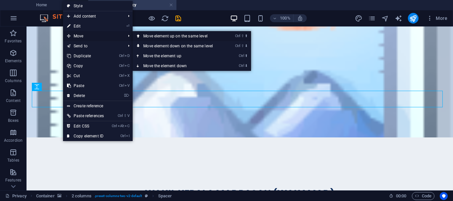
click at [142, 38] on link "Ctrl ⇧ ⬆ Move element up on the same level" at bounding box center [180, 36] width 94 height 10
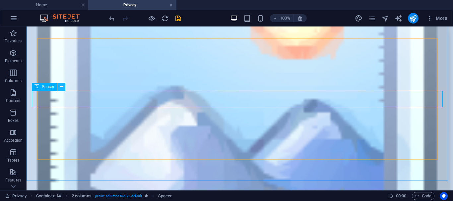
click at [60, 88] on icon at bounding box center [62, 87] width 4 height 7
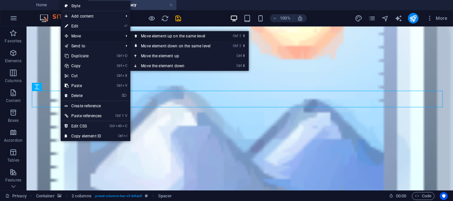
click at [136, 36] on icon at bounding box center [135, 36] width 3 height 10
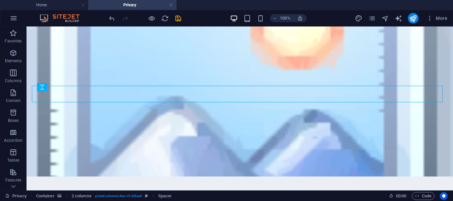
scroll to position [105, 0]
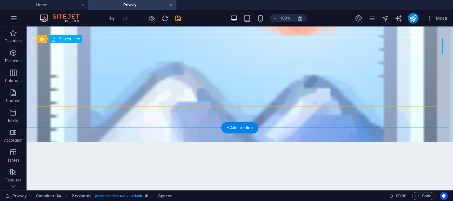
select select "px"
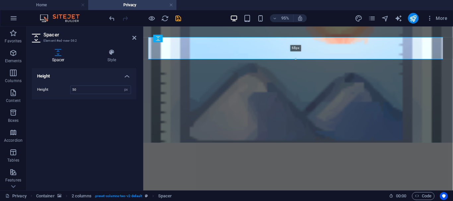
drag, startPoint x: 295, startPoint y: 52, endPoint x: 295, endPoint y: 58, distance: 6.6
click at [295, 58] on div at bounding box center [296, 59] width 294 height 2
type input "68"
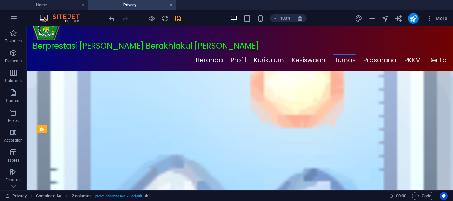
scroll to position [0, 0]
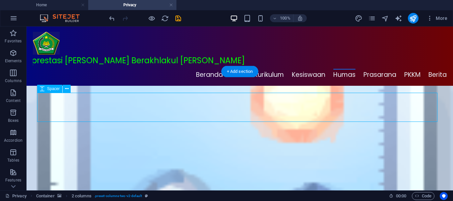
select select "px"
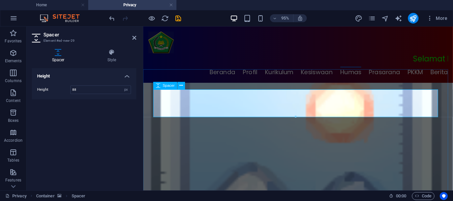
drag, startPoint x: 438, startPoint y: 143, endPoint x: 303, endPoint y: 116, distance: 137.4
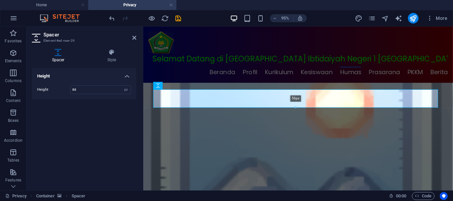
drag, startPoint x: 295, startPoint y: 116, endPoint x: 295, endPoint y: 106, distance: 10.0
click at [295, 106] on div at bounding box center [296, 107] width 284 height 2
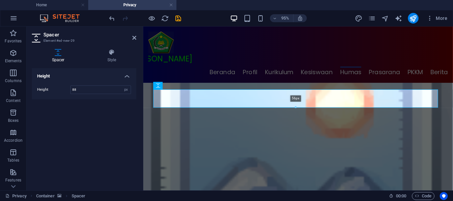
type input "56"
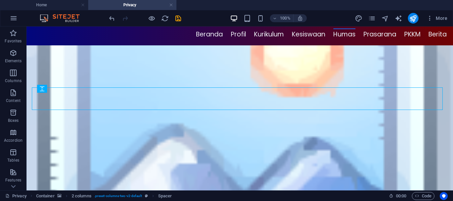
scroll to position [39, 0]
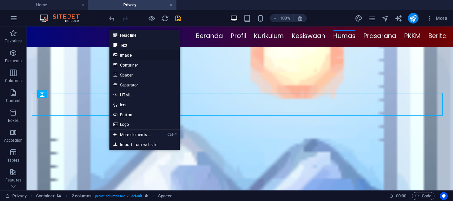
click at [128, 55] on link "Image" at bounding box center [144, 55] width 70 height 10
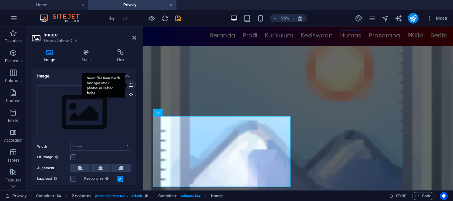
click at [130, 85] on div "Select files from the file manager, stock photos, or upload file(s)" at bounding box center [130, 86] width 10 height 10
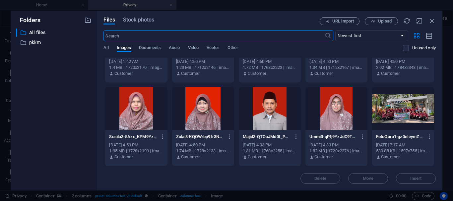
scroll to position [57, 0]
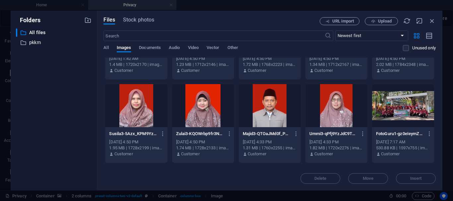
click at [204, 103] on div at bounding box center [203, 105] width 62 height 43
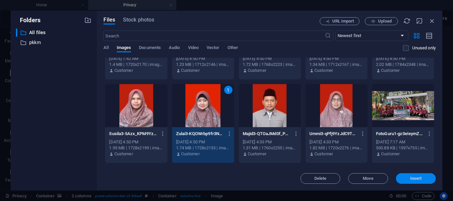
click at [416, 177] on span "Insert" at bounding box center [416, 179] width 12 height 4
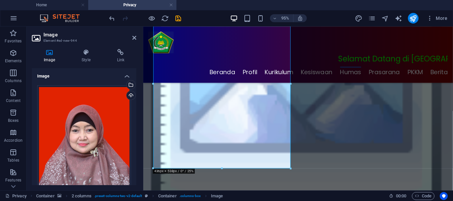
scroll to position [145, 0]
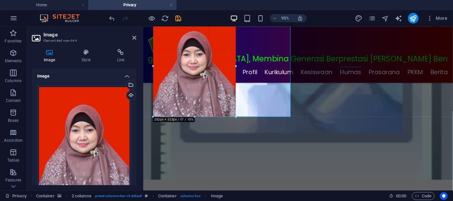
drag, startPoint x: 291, startPoint y: 186, endPoint x: 78, endPoint y: 91, distance: 233.4
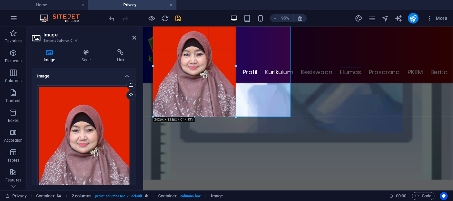
type input "262"
select select "px"
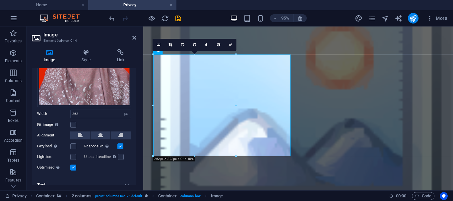
scroll to position [99, 0]
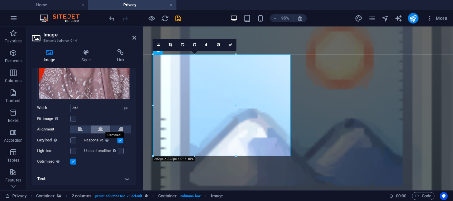
click at [98, 127] on icon at bounding box center [100, 130] width 5 height 8
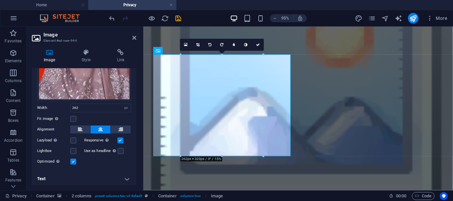
click at [126, 178] on h4 "Text" at bounding box center [84, 179] width 104 height 16
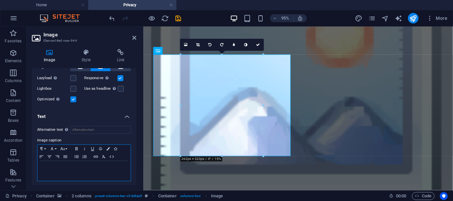
click at [53, 164] on p at bounding box center [84, 167] width 87 height 6
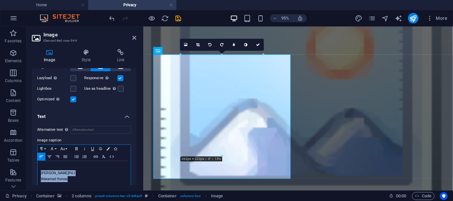
drag, startPoint x: 41, startPoint y: 171, endPoint x: 68, endPoint y: 176, distance: 27.9
click at [68, 176] on div "[PERSON_NAME]Pd.I Wakamad Humas" at bounding box center [83, 173] width 93 height 25
click at [109, 147] on icon "button" at bounding box center [107, 148] width 3 height 3
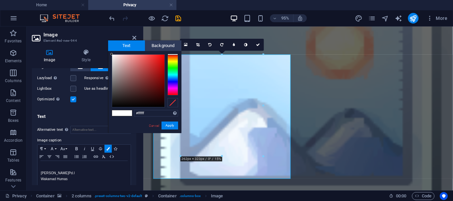
type input "#0b0a0a"
click at [114, 104] on div at bounding box center [138, 81] width 52 height 52
click at [170, 126] on button "Apply" at bounding box center [170, 126] width 17 height 8
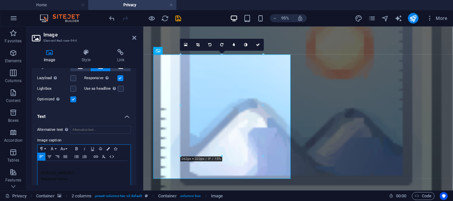
click at [91, 170] on p "[PERSON_NAME]Pd.I" at bounding box center [84, 173] width 87 height 6
drag, startPoint x: 40, startPoint y: 171, endPoint x: 70, endPoint y: 173, distance: 29.6
click at [70, 173] on div "[PERSON_NAME]Pd.I Wakamad Humas" at bounding box center [83, 173] width 93 height 25
click at [65, 149] on icon "button" at bounding box center [63, 148] width 8 height 5
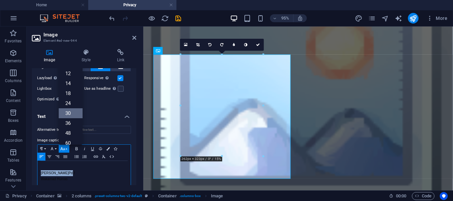
click at [68, 111] on link "30" at bounding box center [71, 113] width 24 height 10
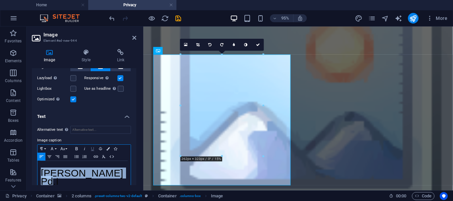
click at [92, 147] on icon "button" at bounding box center [93, 148] width 8 height 5
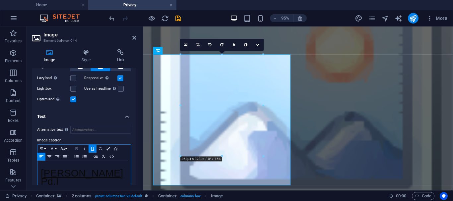
click at [75, 147] on icon "button" at bounding box center [77, 148] width 8 height 5
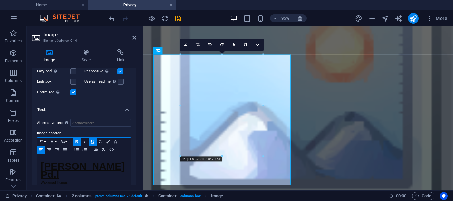
click at [74, 180] on p "Wakamad Humas" at bounding box center [84, 183] width 87 height 6
drag, startPoint x: 74, startPoint y: 173, endPoint x: 38, endPoint y: 173, distance: 35.5
click at [38, 173] on div "[PERSON_NAME]Pd.I Wakamad Humas" at bounding box center [83, 171] width 93 height 35
click at [67, 141] on button "Font Size" at bounding box center [64, 142] width 11 height 8
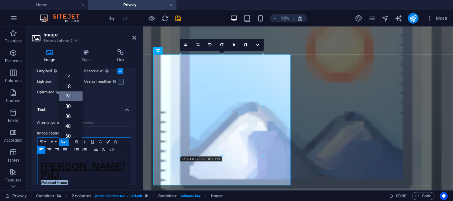
click at [69, 96] on link "24" at bounding box center [71, 97] width 24 height 10
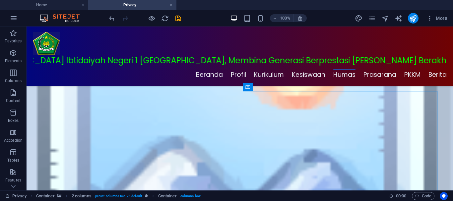
scroll to position [56, 0]
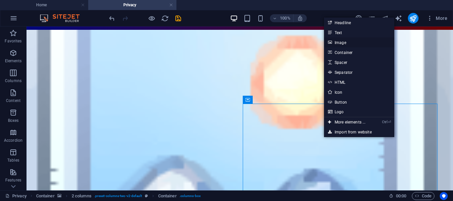
click at [341, 43] on link "Image" at bounding box center [359, 42] width 70 height 10
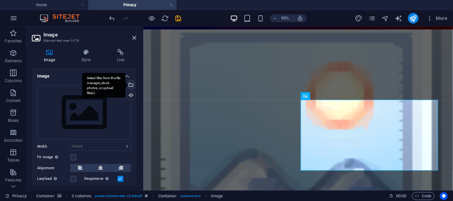
click at [125, 85] on div "Select files from the file manager, stock photos, or upload file(s)" at bounding box center [103, 85] width 43 height 25
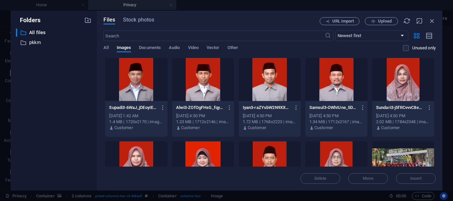
click at [266, 81] on div at bounding box center [270, 79] width 62 height 43
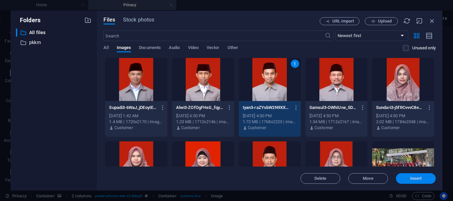
click at [416, 178] on span "Insert" at bounding box center [416, 179] width 12 height 4
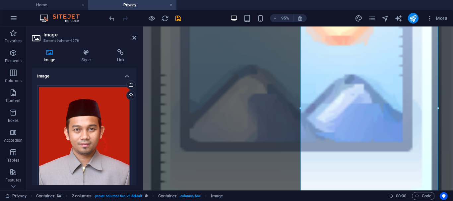
scroll to position [186, 0]
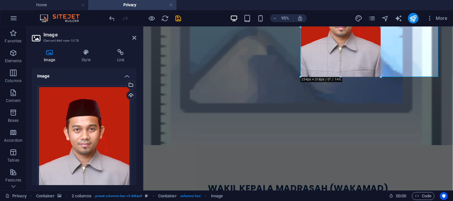
drag, startPoint x: 438, startPoint y: 149, endPoint x: 377, endPoint y: 70, distance: 100.0
type input "255"
select select "px"
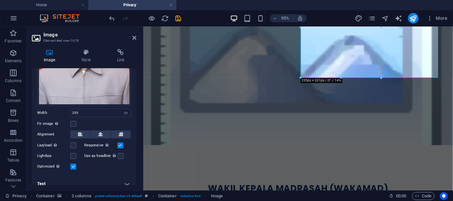
scroll to position [101, 0]
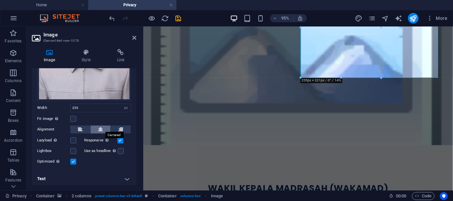
click at [98, 128] on icon at bounding box center [100, 130] width 5 height 8
click at [125, 177] on h4 "Text" at bounding box center [84, 179] width 104 height 16
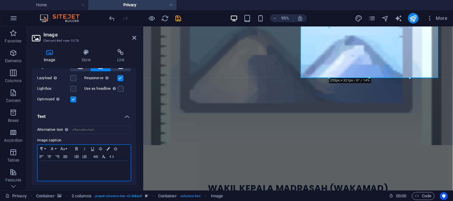
click at [83, 164] on p at bounding box center [84, 167] width 87 height 6
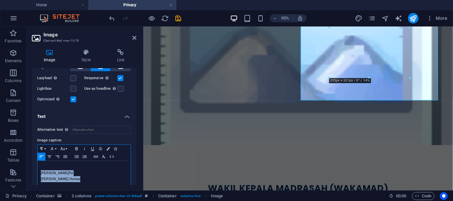
drag, startPoint x: 40, startPoint y: 171, endPoint x: 82, endPoint y: 178, distance: 42.4
click at [82, 178] on div "​[PERSON_NAME][PERSON_NAME] Wakamad Humas" at bounding box center [83, 173] width 93 height 25
click at [108, 147] on icon "button" at bounding box center [107, 148] width 3 height 3
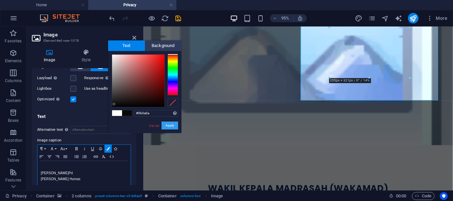
click at [173, 125] on button "Apply" at bounding box center [170, 126] width 17 height 8
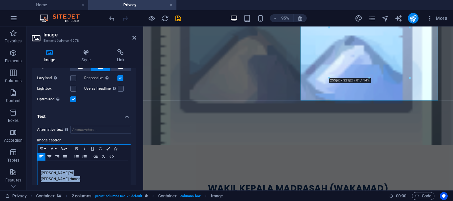
click at [81, 171] on p "​[PERSON_NAME]Pd" at bounding box center [84, 173] width 87 height 6
drag, startPoint x: 76, startPoint y: 171, endPoint x: 38, endPoint y: 169, distance: 38.2
click at [38, 169] on div "​[PERSON_NAME][PERSON_NAME] Wakamad Humas" at bounding box center [83, 173] width 93 height 25
click at [92, 148] on icon "button" at bounding box center [92, 149] width 3 height 4
click at [78, 149] on icon "button" at bounding box center [77, 148] width 8 height 5
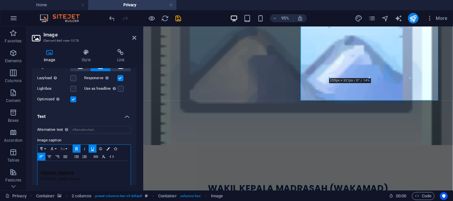
click at [66, 149] on icon "button" at bounding box center [63, 148] width 8 height 5
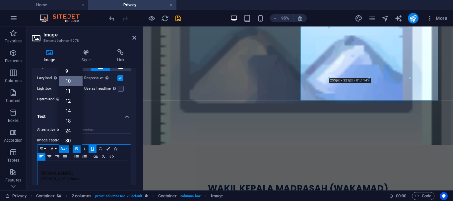
scroll to position [28, 0]
click at [68, 111] on link "30" at bounding box center [71, 113] width 24 height 10
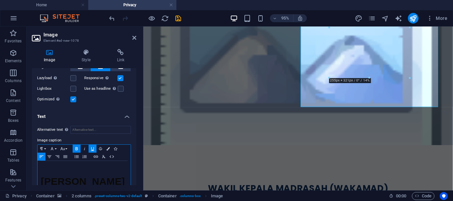
click at [87, 195] on p "[PERSON_NAME] Humas" at bounding box center [84, 198] width 87 height 6
click at [42, 176] on span "​[PERSON_NAME]Pd" at bounding box center [83, 185] width 84 height 19
drag, startPoint x: 124, startPoint y: 173, endPoint x: 38, endPoint y: 169, distance: 86.0
click at [38, 169] on div "​[PERSON_NAME][PERSON_NAME] Wakamad Humas" at bounding box center [83, 182] width 93 height 43
click at [77, 148] on icon "button" at bounding box center [77, 148] width 8 height 5
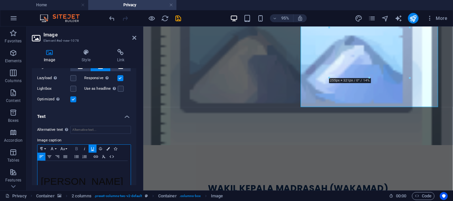
click at [77, 147] on icon "button" at bounding box center [76, 148] width 2 height 3
click at [100, 185] on div "​[PERSON_NAME][PERSON_NAME] Wakamad Humas" at bounding box center [83, 182] width 93 height 43
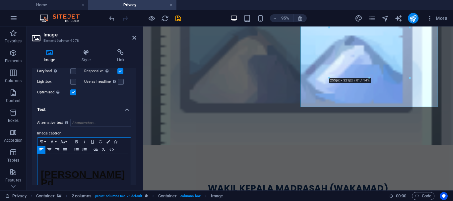
drag, startPoint x: 80, startPoint y: 181, endPoint x: 39, endPoint y: 178, distance: 40.9
click at [39, 178] on div "​[PERSON_NAME][PERSON_NAME] Wakamad Humas" at bounding box center [83, 175] width 93 height 43
click at [64, 139] on icon "button" at bounding box center [63, 141] width 8 height 5
click at [71, 94] on link "24" at bounding box center [71, 97] width 24 height 10
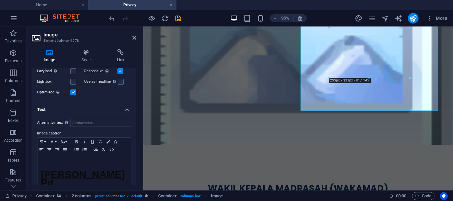
click at [316, 118] on figure at bounding box center [306, 25] width 326 height 251
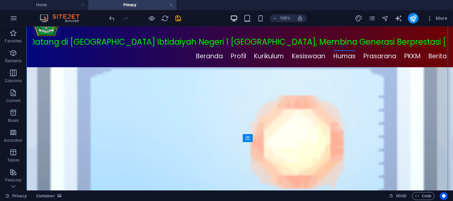
scroll to position [11, 0]
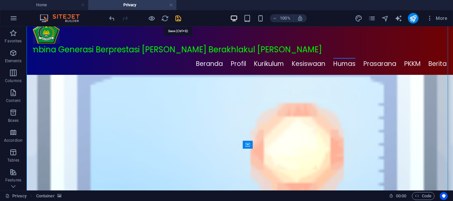
click at [179, 17] on icon "save" at bounding box center [178, 19] width 8 height 8
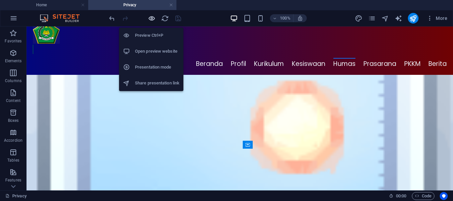
click at [150, 17] on icon "button" at bounding box center [152, 19] width 8 height 8
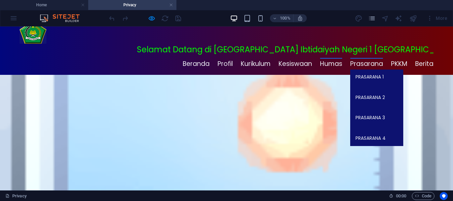
click at [367, 58] on link "Prasarana" at bounding box center [366, 64] width 33 height 12
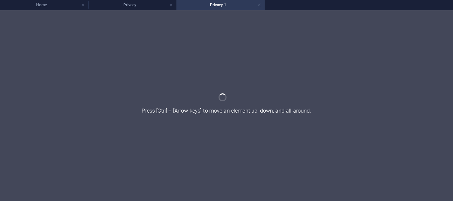
scroll to position [0, 0]
click at [169, 5] on link at bounding box center [171, 5] width 4 height 6
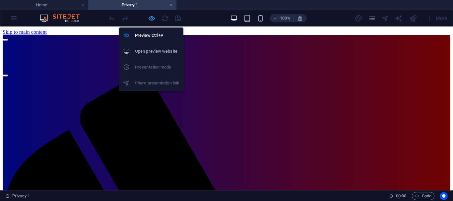
click at [151, 18] on icon "button" at bounding box center [152, 19] width 8 height 8
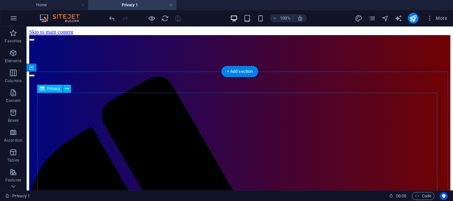
click at [67, 88] on icon at bounding box center [67, 89] width 4 height 7
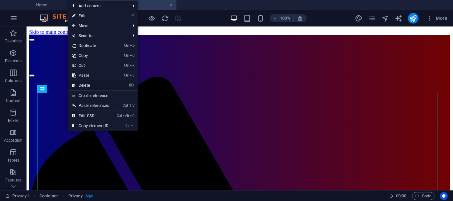
click at [87, 84] on link "⌦ Delete" at bounding box center [90, 86] width 45 height 10
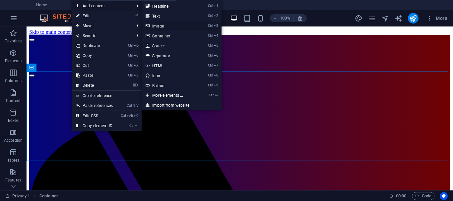
click at [162, 25] on link "Ctrl 3 Image" at bounding box center [169, 26] width 55 height 10
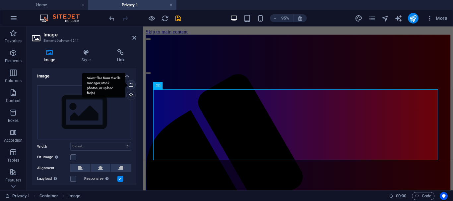
click at [130, 85] on div "Select files from the file manager, stock photos, or upload file(s)" at bounding box center [130, 86] width 10 height 10
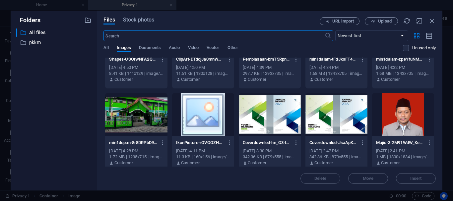
scroll to position [556, 0]
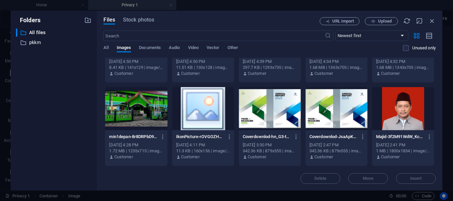
click at [200, 110] on div at bounding box center [203, 108] width 62 height 43
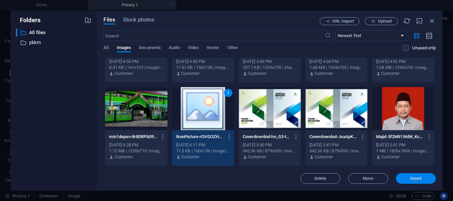
click at [416, 179] on span "Insert" at bounding box center [416, 179] width 12 height 4
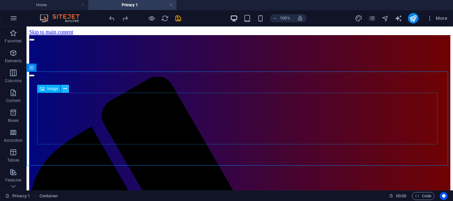
click at [66, 90] on icon at bounding box center [65, 89] width 4 height 7
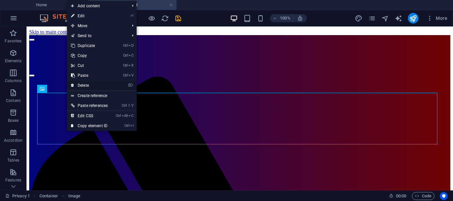
click at [86, 85] on link "⌦ Delete" at bounding box center [89, 86] width 45 height 10
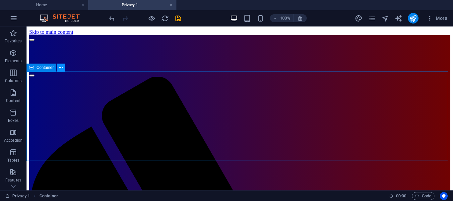
click at [60, 66] on icon at bounding box center [61, 67] width 4 height 7
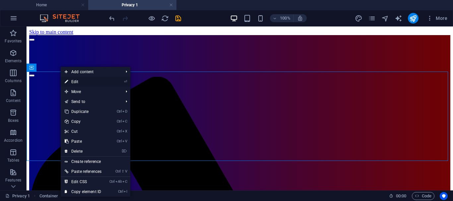
click at [76, 81] on link "⏎ Edit" at bounding box center [83, 82] width 45 height 10
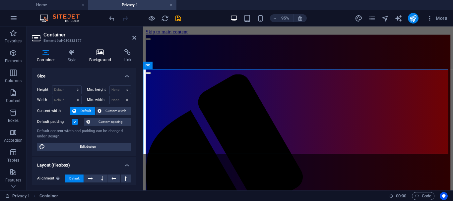
click at [100, 54] on icon at bounding box center [100, 52] width 32 height 7
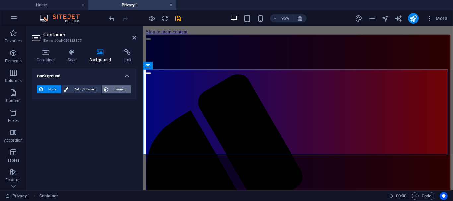
click at [118, 88] on span "Element" at bounding box center [119, 90] width 18 height 8
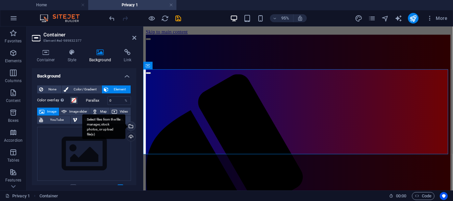
click at [131, 126] on div "Select files from the file manager, stock photos, or upload file(s)" at bounding box center [130, 127] width 10 height 10
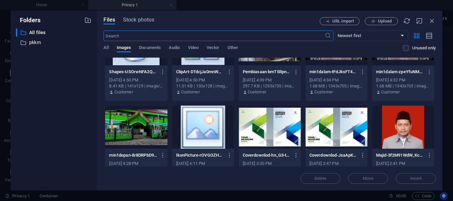
scroll to position [541, 0]
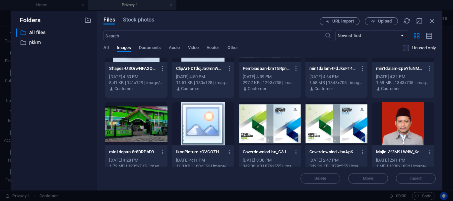
click at [208, 133] on div at bounding box center [203, 123] width 62 height 43
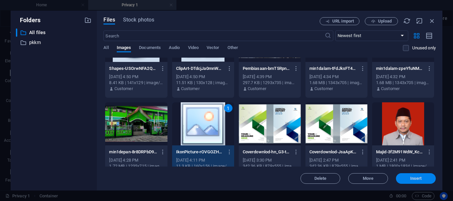
click at [422, 176] on button "Insert" at bounding box center [416, 178] width 40 height 11
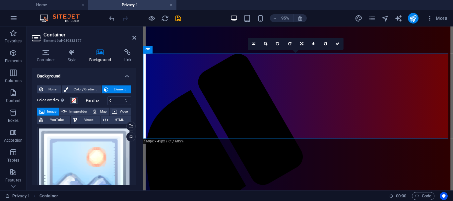
scroll to position [27, 0]
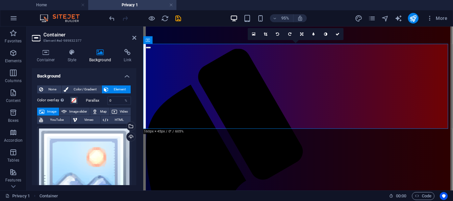
click at [132, 38] on icon at bounding box center [134, 37] width 4 height 5
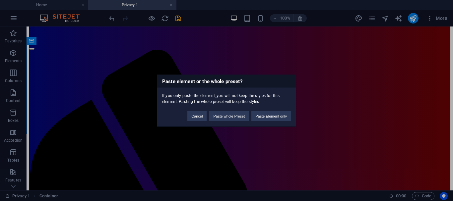
click at [327, 93] on div "Paste element or the whole preset? If you only paste the element, you will not …" at bounding box center [226, 100] width 453 height 201
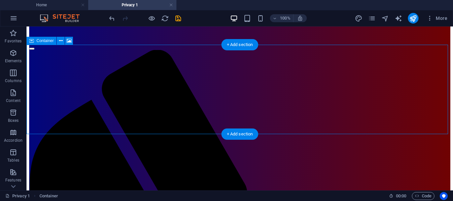
click at [237, 46] on div "+ Add section" at bounding box center [240, 44] width 37 height 11
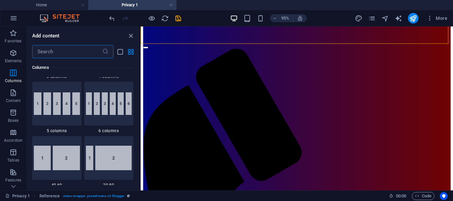
scroll to position [294, 0]
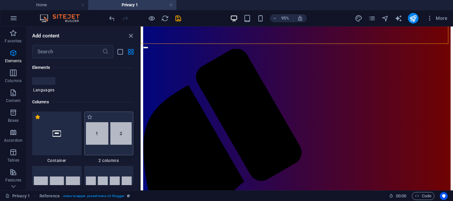
click at [115, 134] on img at bounding box center [109, 133] width 46 height 23
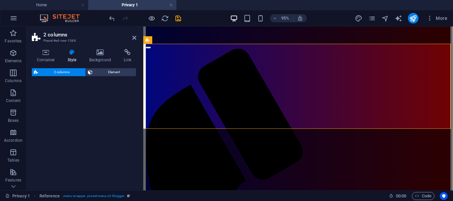
select select "rem"
select select "preset-columns-two-v2-default"
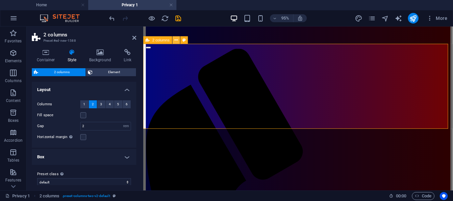
click at [177, 40] on icon at bounding box center [175, 40] width 3 height 7
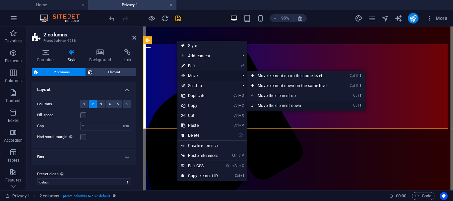
click at [254, 105] on icon at bounding box center [252, 106] width 3 height 10
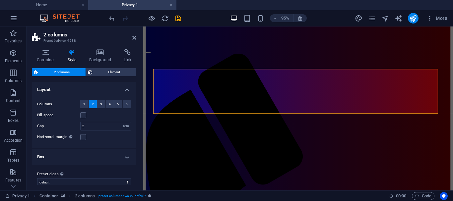
scroll to position [21, 0]
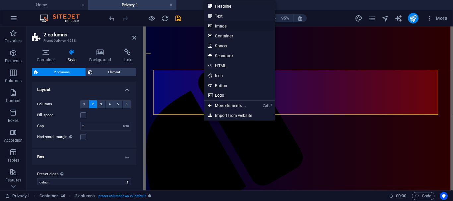
click at [223, 25] on link "Image" at bounding box center [239, 26] width 70 height 10
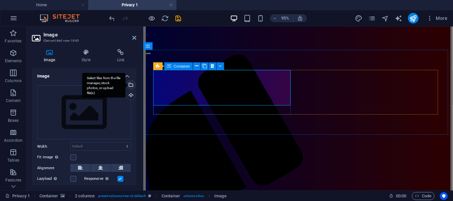
click at [125, 84] on div "Select files from the file manager, stock photos, or upload file(s)" at bounding box center [103, 85] width 43 height 25
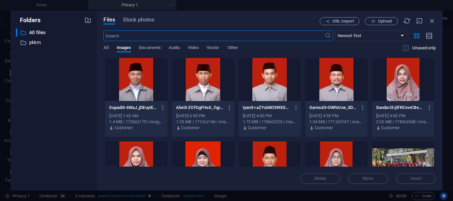
scroll to position [0, 0]
click at [342, 82] on div at bounding box center [336, 79] width 62 height 43
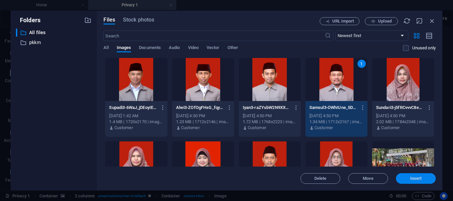
click at [416, 178] on span "Insert" at bounding box center [416, 179] width 12 height 4
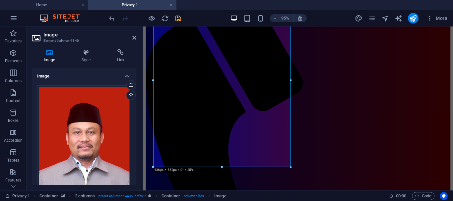
scroll to position [103, 0]
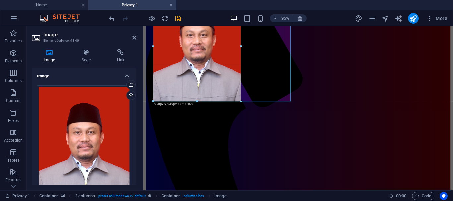
drag, startPoint x: 292, startPoint y: 166, endPoint x: 231, endPoint y: 98, distance: 91.6
type input "280"
select select "px"
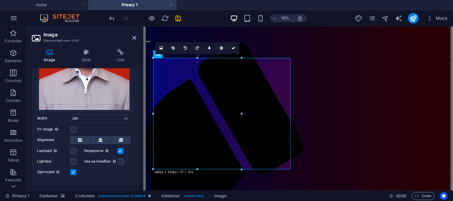
scroll to position [102, 0]
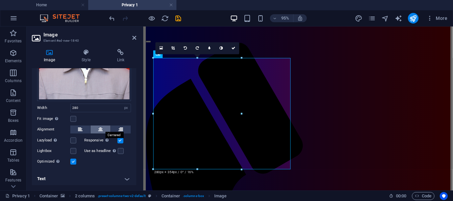
click at [99, 128] on icon at bounding box center [100, 130] width 5 height 8
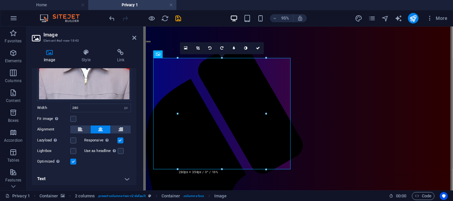
click at [126, 178] on h4 "Text" at bounding box center [84, 179] width 104 height 16
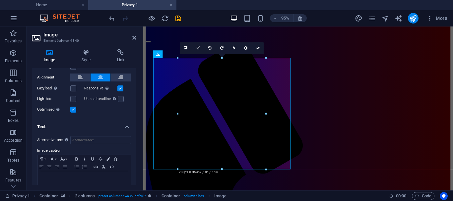
scroll to position [164, 0]
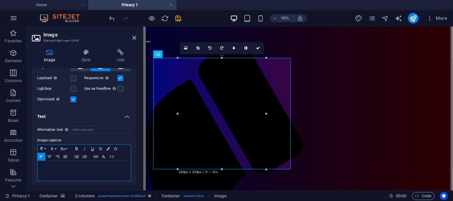
click at [92, 164] on p at bounding box center [84, 167] width 87 height 6
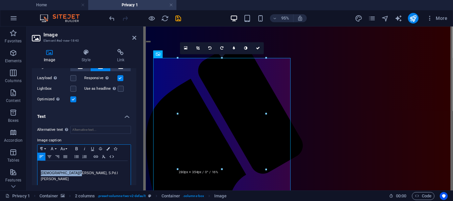
drag, startPoint x: 41, startPoint y: 171, endPoint x: 80, endPoint y: 170, distance: 38.8
click at [80, 170] on p "​[DEMOGRAPHIC_DATA][PERSON_NAME], S.Pd.I" at bounding box center [84, 173] width 87 height 6
click at [110, 146] on button "Colors" at bounding box center [107, 149] width 7 height 8
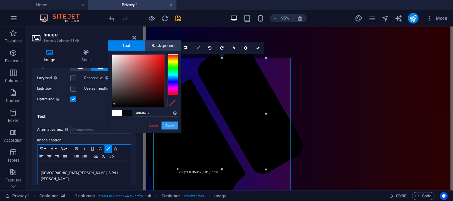
click at [168, 124] on button "Apply" at bounding box center [170, 126] width 17 height 8
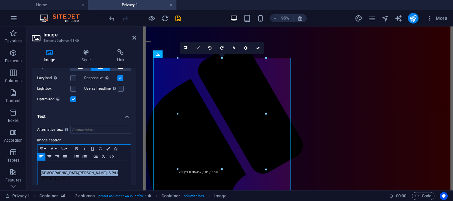
click at [67, 147] on button "Font Size" at bounding box center [64, 149] width 11 height 8
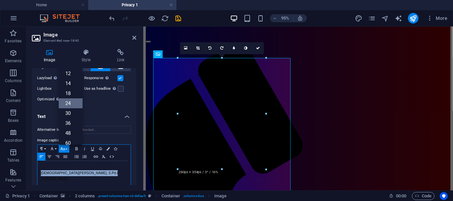
click at [68, 103] on link "24" at bounding box center [71, 103] width 24 height 10
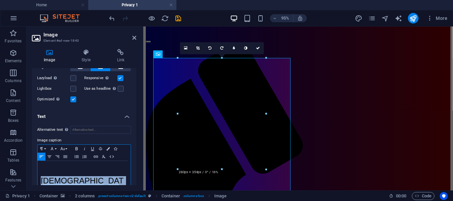
click at [117, 176] on p "​[DEMOGRAPHIC_DATA][PERSON_NAME], S.Pd.I" at bounding box center [84, 185] width 87 height 31
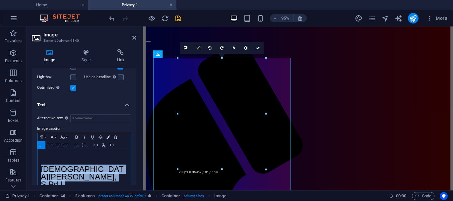
scroll to position [188, 0]
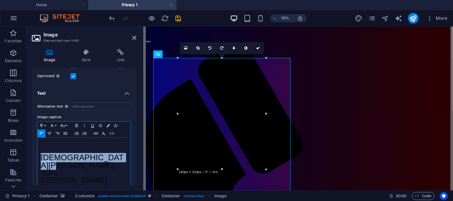
drag, startPoint x: 40, startPoint y: 172, endPoint x: 65, endPoint y: 156, distance: 30.0
click at [65, 156] on div "​[DEMOGRAPHIC_DATA][PERSON_NAME], S.Pd.I Wakamad [PERSON_NAME]" at bounding box center [83, 163] width 93 height 51
click at [93, 125] on icon "button" at bounding box center [92, 126] width 3 height 4
click at [76, 125] on icon "button" at bounding box center [76, 125] width 2 height 3
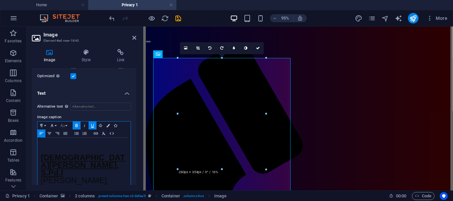
click at [67, 124] on button "Font Size" at bounding box center [64, 126] width 11 height 8
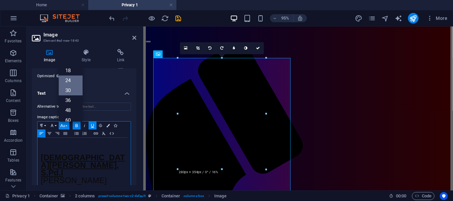
click at [69, 89] on link "30" at bounding box center [71, 91] width 24 height 10
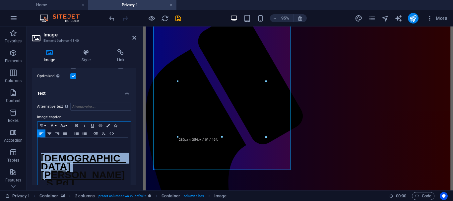
scroll to position [69, 0]
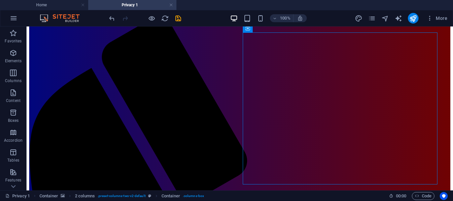
scroll to position [60, 0]
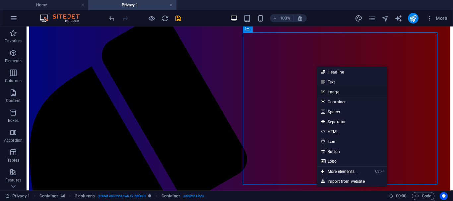
click at [333, 93] on link "Image" at bounding box center [352, 92] width 70 height 10
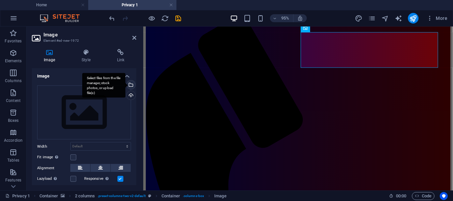
click at [131, 85] on div "Select files from the file manager, stock photos, or upload file(s)" at bounding box center [130, 86] width 10 height 10
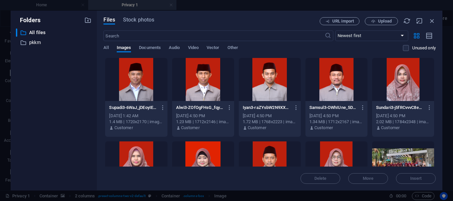
click at [273, 151] on div at bounding box center [270, 163] width 62 height 43
click at [420, 178] on span "Insert" at bounding box center [416, 179] width 12 height 4
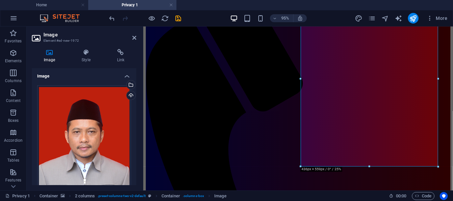
scroll to position [108, 0]
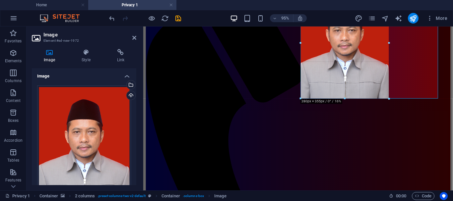
drag, startPoint x: 438, startPoint y: 164, endPoint x: 381, endPoint y: 96, distance: 88.3
type input "283"
select select "px"
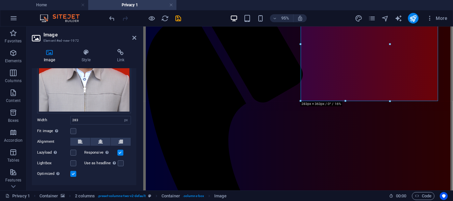
scroll to position [97, 0]
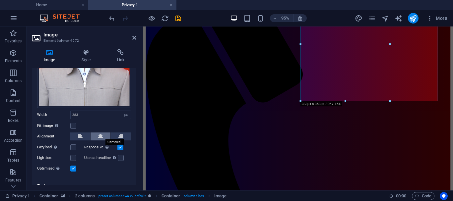
click at [100, 133] on icon at bounding box center [100, 137] width 5 height 8
click at [125, 184] on h4 "Text" at bounding box center [84, 186] width 104 height 16
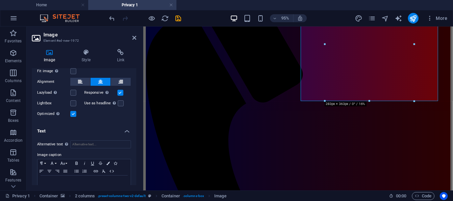
scroll to position [166, 0]
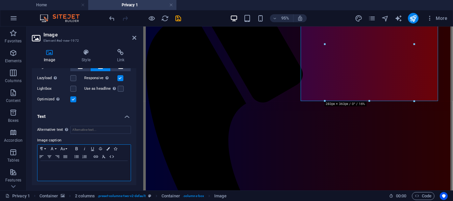
click at [96, 164] on p at bounding box center [84, 167] width 87 height 6
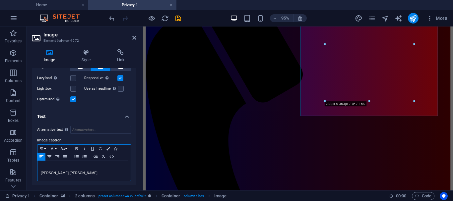
drag, startPoint x: 41, startPoint y: 164, endPoint x: 77, endPoint y: 165, distance: 36.2
click at [77, 165] on p at bounding box center [84, 167] width 87 height 6
click at [105, 168] on p at bounding box center [84, 167] width 87 height 6
click at [65, 167] on p at bounding box center [84, 167] width 87 height 6
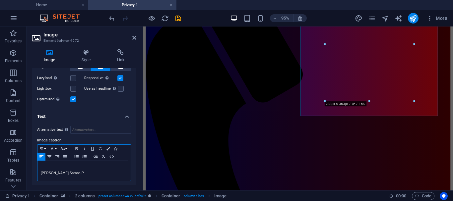
click at [40, 168] on div "[PERSON_NAME] Sarana P" at bounding box center [83, 171] width 93 height 20
drag, startPoint x: 86, startPoint y: 172, endPoint x: 39, endPoint y: 171, distance: 46.4
click at [39, 171] on div "[PERSON_NAME] Sarana P" at bounding box center [83, 171] width 93 height 20
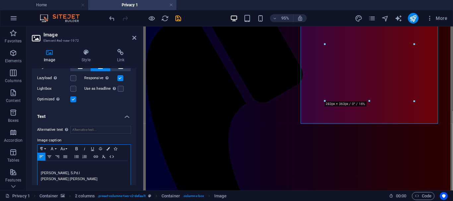
drag, startPoint x: 41, startPoint y: 170, endPoint x: 97, endPoint y: 176, distance: 56.3
click at [97, 176] on div "[PERSON_NAME], S.Pd.I [PERSON_NAME]" at bounding box center [83, 173] width 93 height 25
click at [66, 149] on icon "button" at bounding box center [63, 148] width 8 height 5
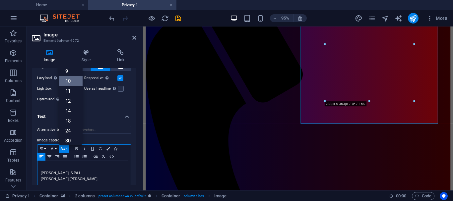
scroll to position [28, 0]
click at [68, 102] on link "24" at bounding box center [71, 103] width 24 height 10
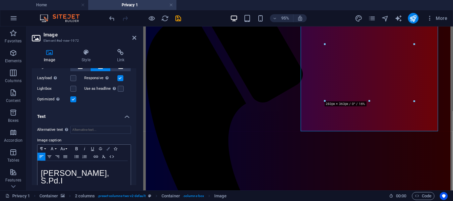
click at [108, 148] on icon "button" at bounding box center [107, 148] width 3 height 3
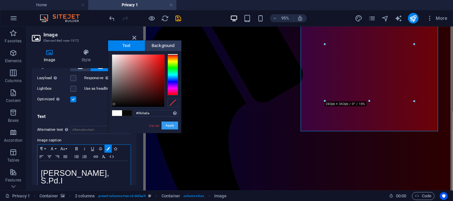
click at [170, 128] on button "Apply" at bounding box center [170, 126] width 17 height 8
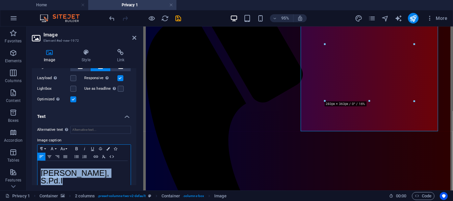
click at [41, 172] on span "[PERSON_NAME], S.Pd.I" at bounding box center [75, 177] width 68 height 17
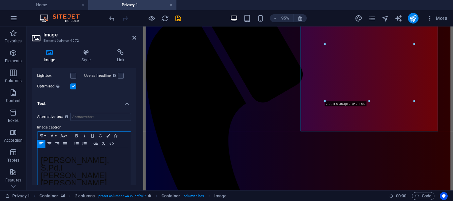
drag, startPoint x: 41, startPoint y: 172, endPoint x: 70, endPoint y: 179, distance: 29.7
click at [70, 179] on div "[PERSON_NAME], S.Pd.I [PERSON_NAME]" at bounding box center [83, 169] width 93 height 43
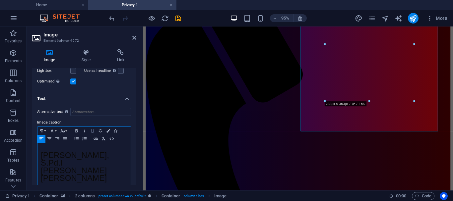
click at [94, 129] on icon "button" at bounding box center [92, 131] width 3 height 4
click at [52, 157] on u "[PERSON_NAME], S.Pd.I" at bounding box center [75, 159] width 68 height 17
drag, startPoint x: 39, startPoint y: 153, endPoint x: 64, endPoint y: 161, distance: 26.0
click at [64, 161] on div "[PERSON_NAME], S.Pd.I [PERSON_NAME]" at bounding box center [83, 164] width 93 height 43
click at [77, 130] on icon "button" at bounding box center [76, 130] width 2 height 3
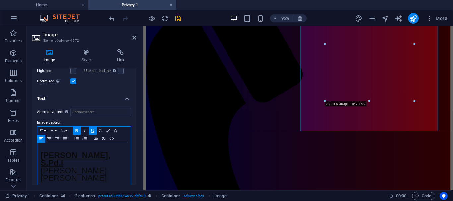
click at [67, 129] on button "Font Size" at bounding box center [64, 131] width 11 height 8
click at [71, 86] on link "30" at bounding box center [71, 90] width 24 height 10
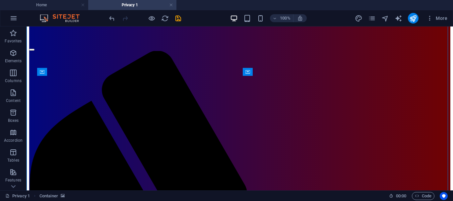
scroll to position [0, 0]
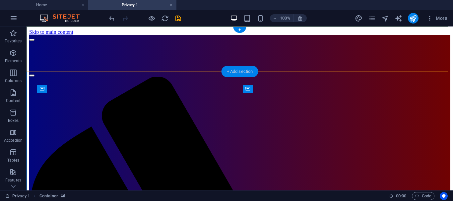
click at [228, 72] on div "+ Add section" at bounding box center [240, 71] width 37 height 11
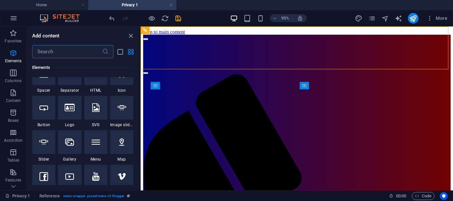
scroll to position [52, 0]
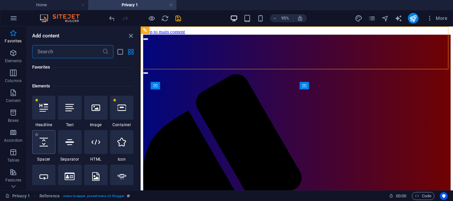
click at [47, 143] on icon at bounding box center [43, 142] width 9 height 9
select select "px"
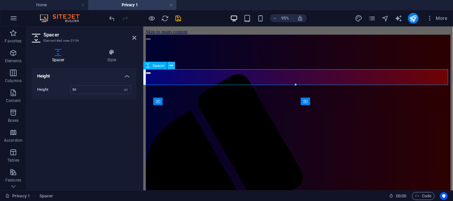
click at [170, 64] on icon at bounding box center [170, 65] width 3 height 7
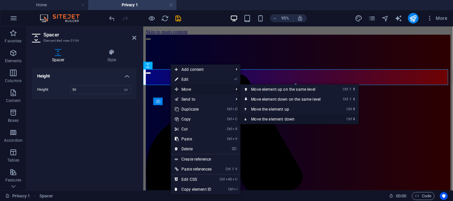
click at [246, 118] on icon at bounding box center [245, 119] width 3 height 10
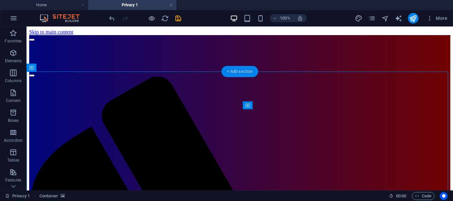
click at [230, 72] on div "+ Add section" at bounding box center [240, 71] width 37 height 11
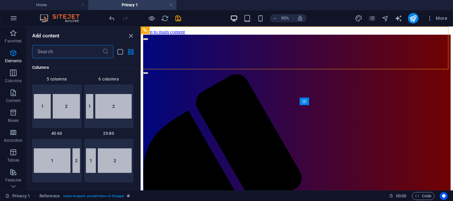
scroll to position [0, 0]
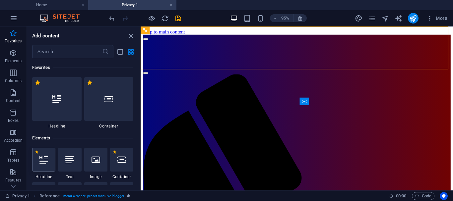
click at [48, 160] on icon at bounding box center [43, 160] width 9 height 9
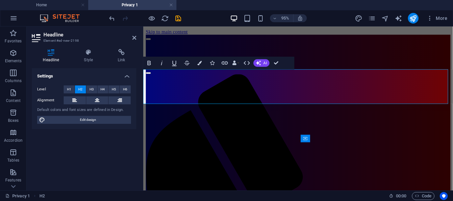
drag, startPoint x: 145, startPoint y: 80, endPoint x: 359, endPoint y: 101, distance: 215.3
click at [98, 98] on icon at bounding box center [97, 101] width 5 height 8
click at [91, 87] on span "H3" at bounding box center [92, 90] width 4 height 8
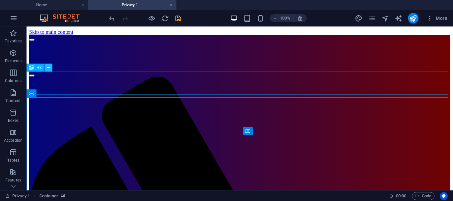
click at [50, 68] on icon at bounding box center [49, 67] width 4 height 7
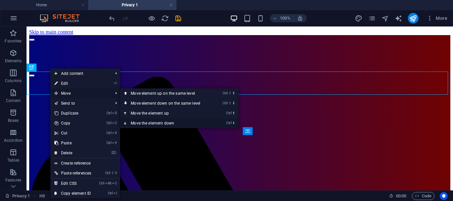
click at [127, 122] on icon at bounding box center [125, 123] width 3 height 10
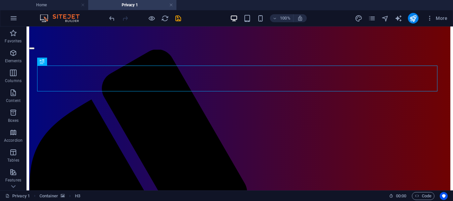
scroll to position [30, 0]
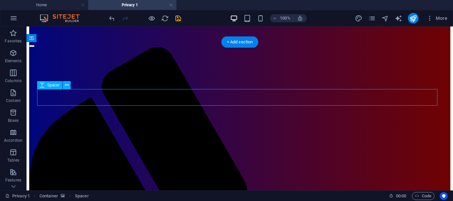
select select "px"
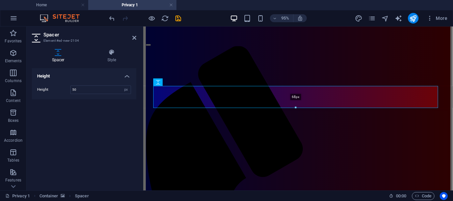
drag, startPoint x: 296, startPoint y: 101, endPoint x: 296, endPoint y: 108, distance: 7.0
click at [296, 108] on div at bounding box center [296, 108] width 284 height 2
type input "68"
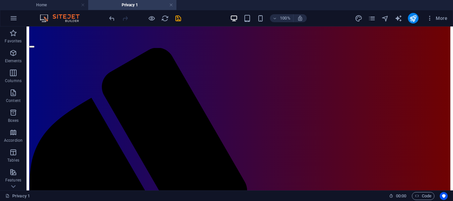
scroll to position [0, 0]
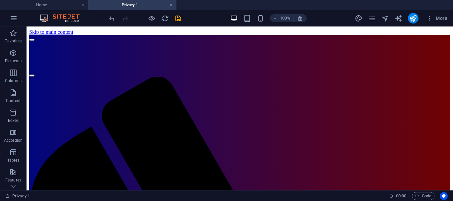
drag, startPoint x: 451, startPoint y: 36, endPoint x: 469, endPoint y: 38, distance: 18.3
click at [178, 17] on icon "save" at bounding box center [178, 19] width 8 height 8
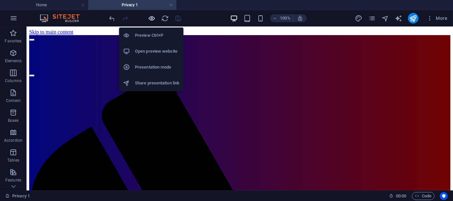
click at [151, 18] on icon "button" at bounding box center [152, 19] width 8 height 8
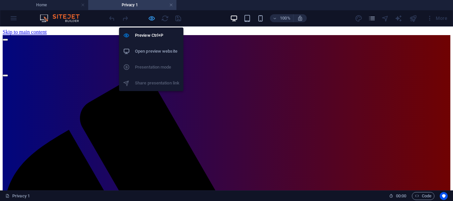
click at [151, 17] on icon "button" at bounding box center [152, 19] width 8 height 8
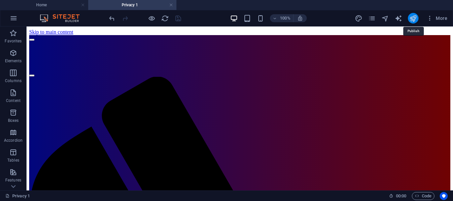
click at [414, 17] on icon "publish" at bounding box center [413, 19] width 8 height 8
